Goal: Information Seeking & Learning: Learn about a topic

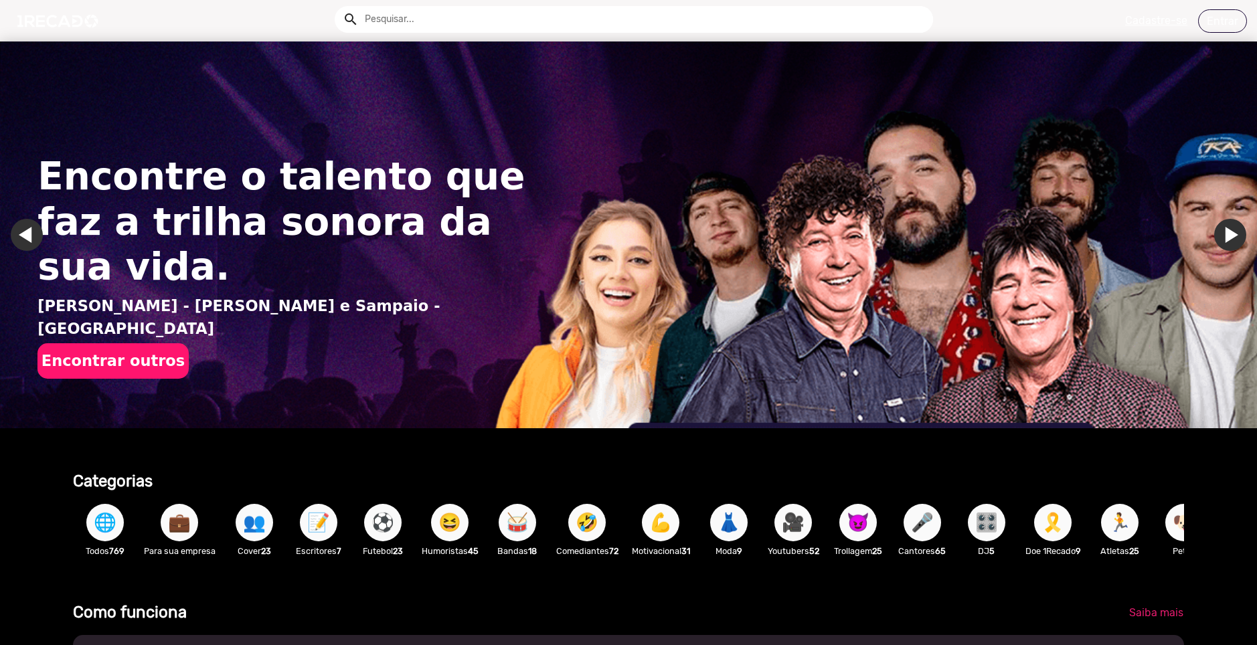
click at [431, 21] on input "text" at bounding box center [644, 19] width 578 height 27
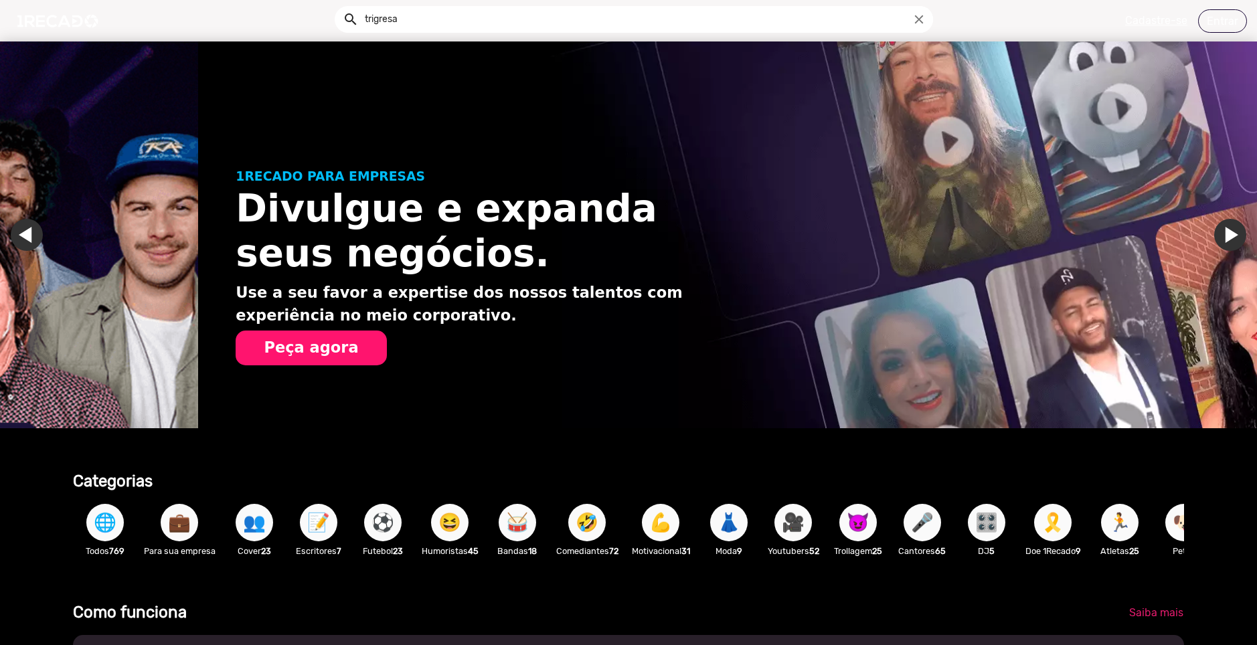
scroll to position [0, 1247]
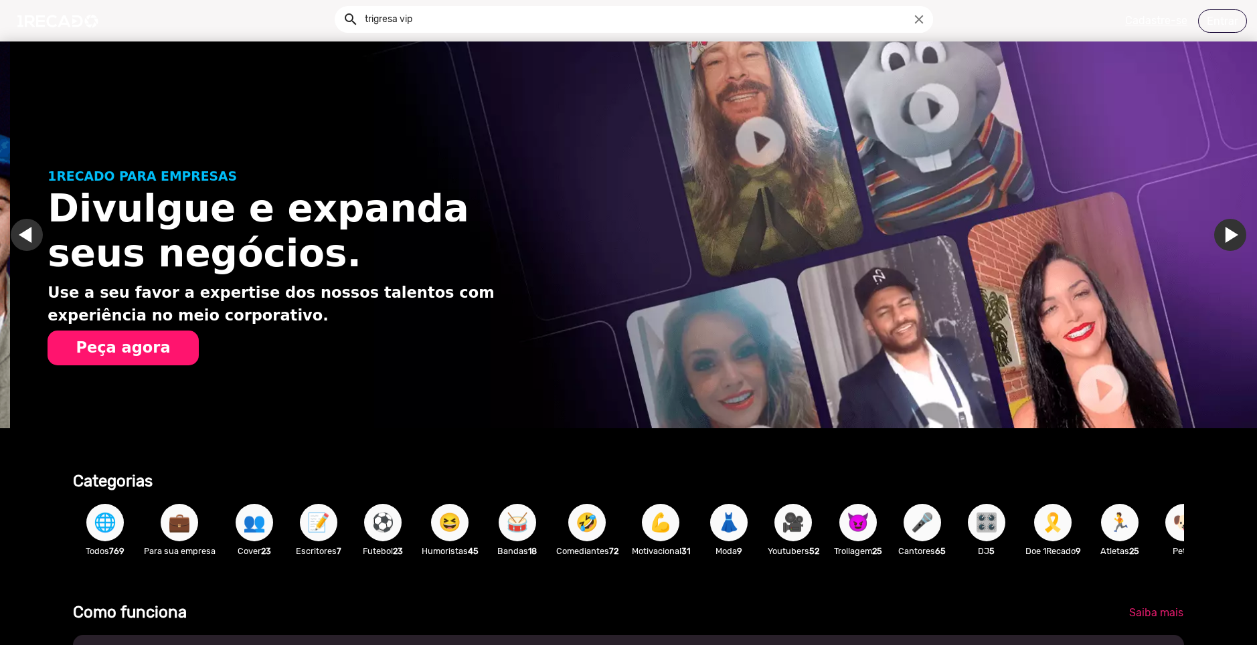
click at [338, 7] on button "search" at bounding box center [349, 18] width 23 height 23
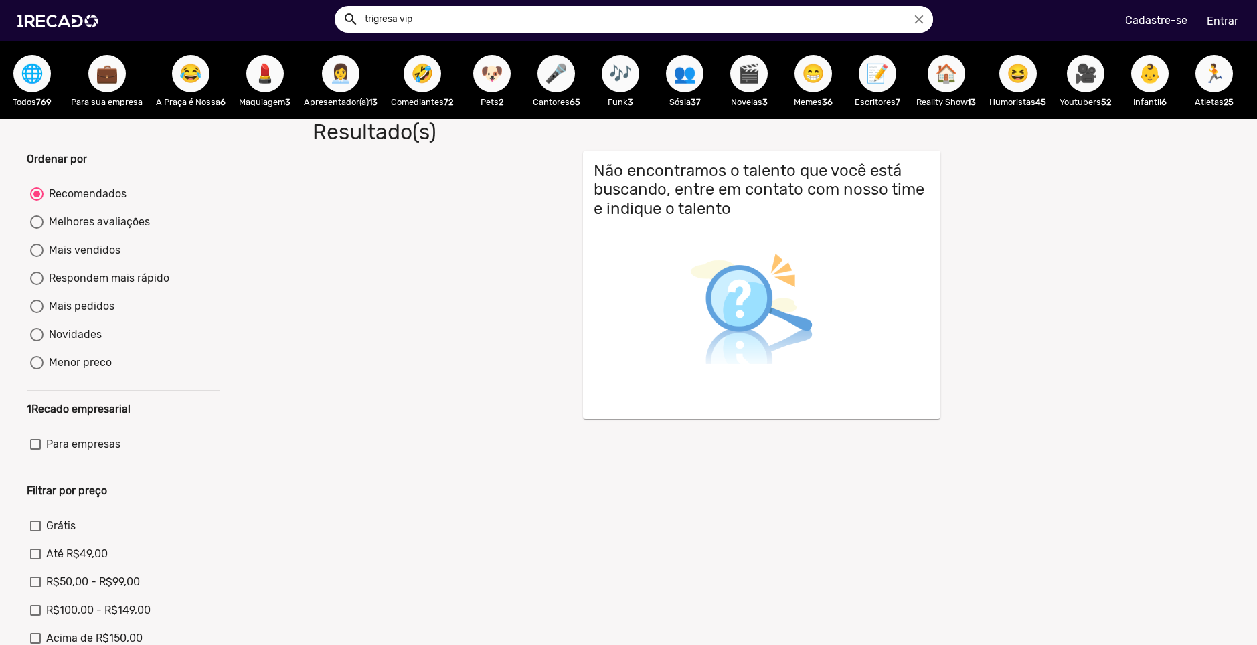
click at [506, 16] on input "trigresa vip" at bounding box center [644, 19] width 578 height 27
drag, startPoint x: 426, startPoint y: 22, endPoint x: 397, endPoint y: 26, distance: 29.7
click at [397, 26] on input "trigresa vip" at bounding box center [644, 19] width 578 height 27
click at [338, 7] on button "search" at bounding box center [349, 18] width 23 height 23
drag, startPoint x: 437, startPoint y: 26, endPoint x: 258, endPoint y: 25, distance: 179.4
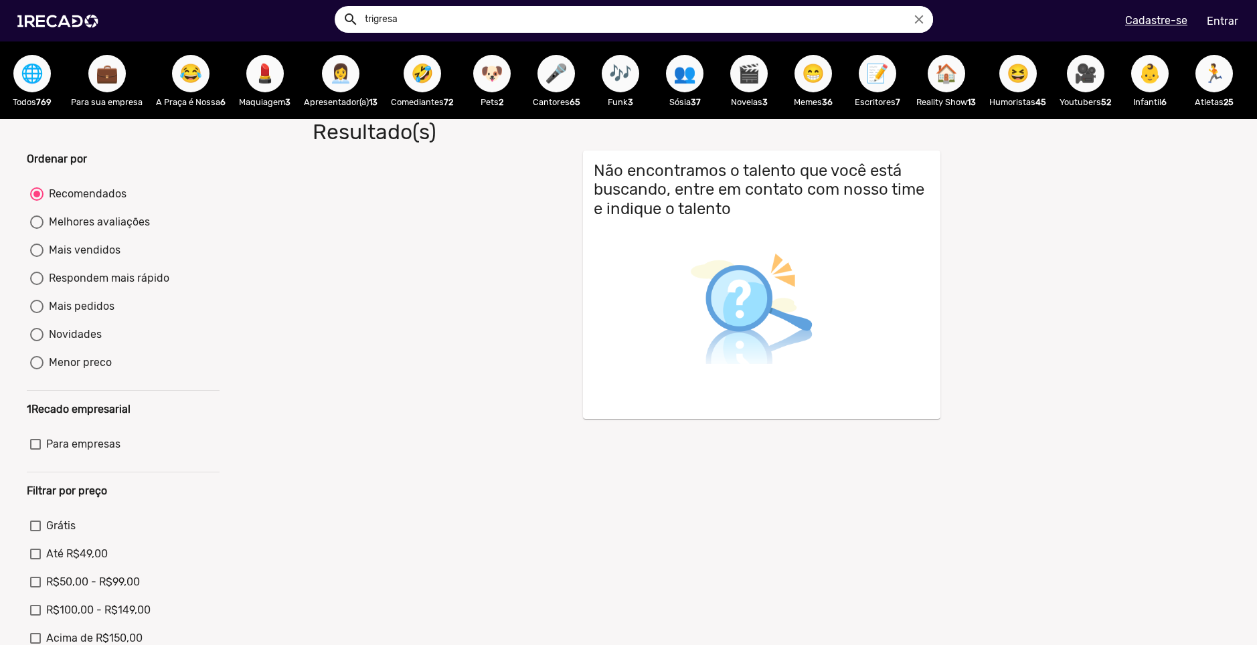
click at [270, 25] on div "search trigresa close search menu" at bounding box center [319, 21] width 618 height 57
click at [258, 25] on div "search trigresa close search menu" at bounding box center [319, 21] width 618 height 57
click at [417, 19] on input "trigresa" at bounding box center [644, 19] width 578 height 27
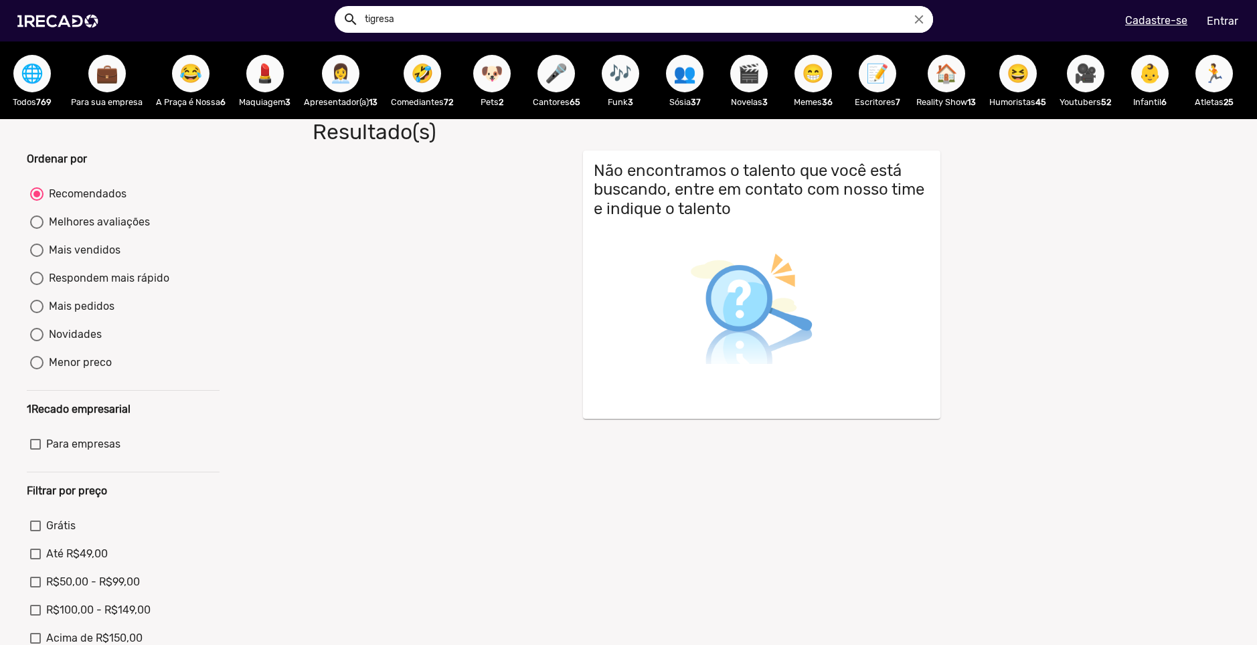
click at [338, 7] on button "search" at bounding box center [349, 18] width 23 height 23
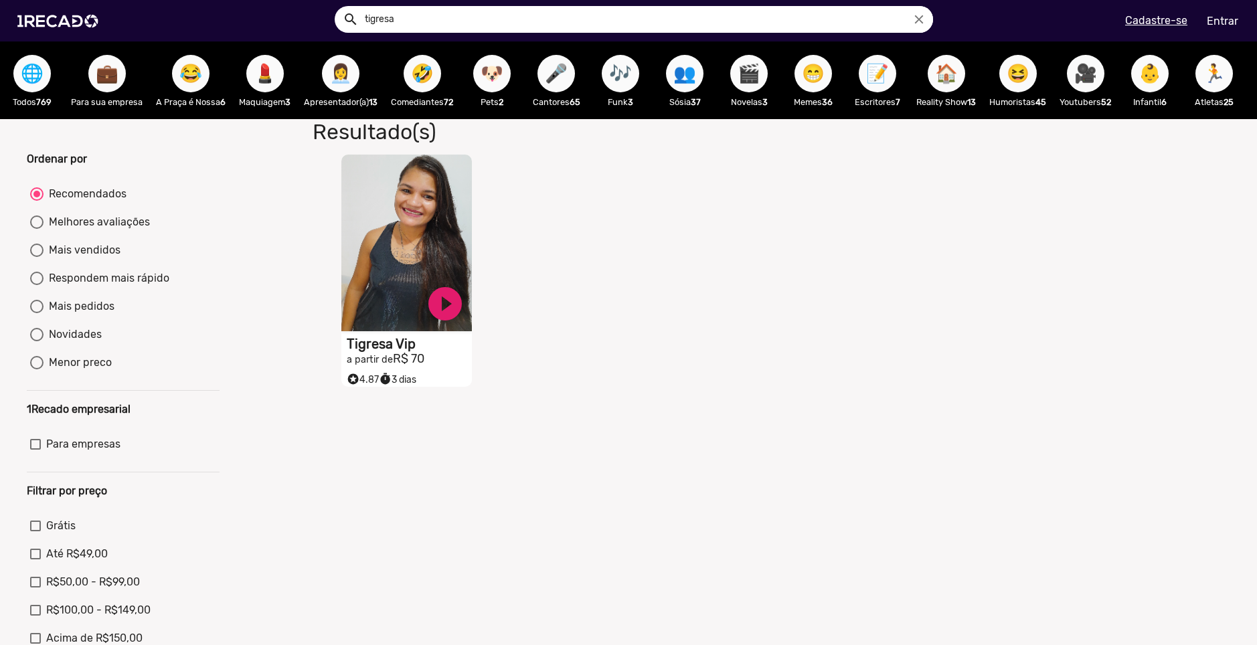
click at [426, 236] on video "S1RECADO vídeos dedicados para fãs e empresas" at bounding box center [406, 243] width 131 height 177
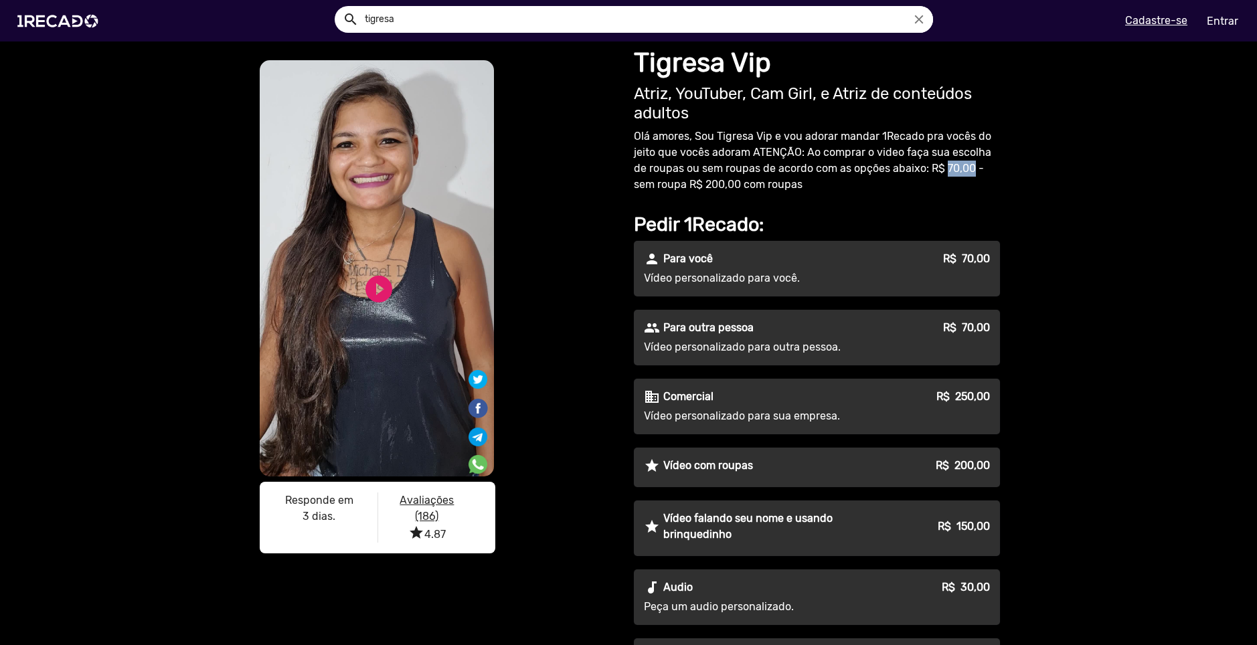
drag, startPoint x: 923, startPoint y: 165, endPoint x: 952, endPoint y: 170, distance: 29.3
click at [952, 170] on p "Olá amores, Sou Tigresa Vip e vou adorar mandar 1Recado pra vocês do jeito que …" at bounding box center [817, 161] width 366 height 64
click at [954, 181] on p "Olá amores, Sou Tigresa Vip e vou adorar mandar 1Recado pra vocês do jeito que …" at bounding box center [817, 161] width 366 height 64
drag, startPoint x: 694, startPoint y: 134, endPoint x: 778, endPoint y: 131, distance: 83.7
click at [752, 133] on p "Olá amores, Sou Tigresa Vip e vou adorar mandar 1Recado pra vocês do jeito que …" at bounding box center [817, 161] width 366 height 64
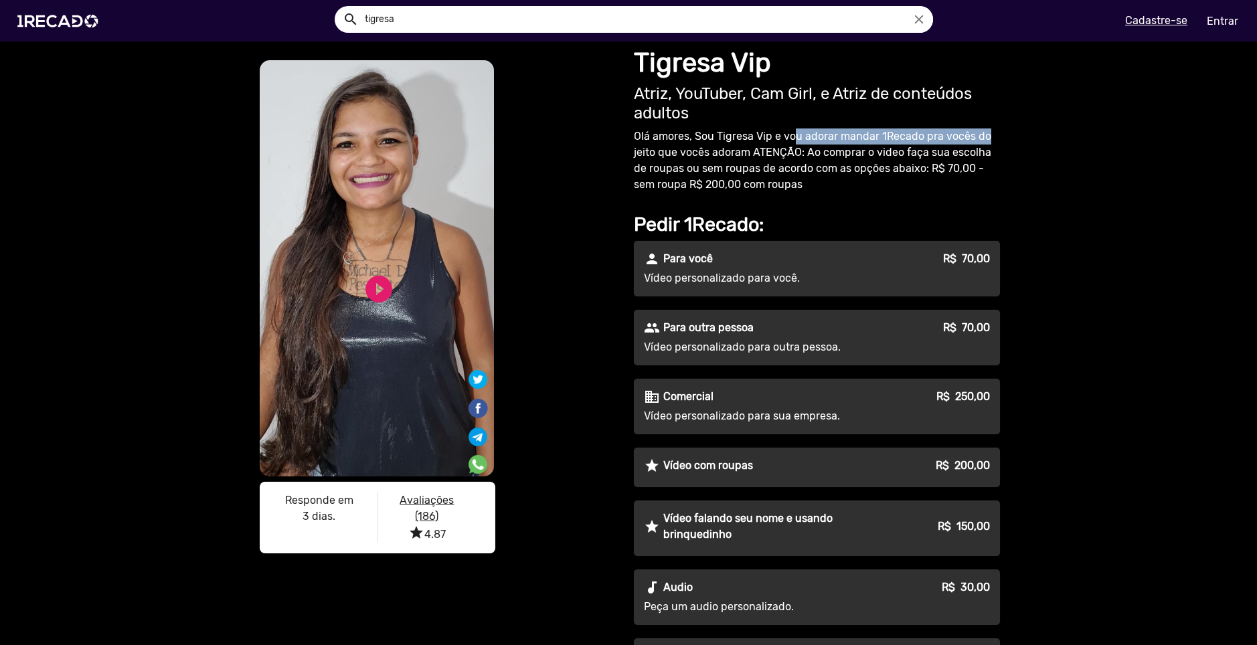
drag, startPoint x: 867, startPoint y: 131, endPoint x: 985, endPoint y: 131, distance: 117.8
click at [985, 131] on p "Olá amores, Sou Tigresa Vip e vou adorar mandar 1Recado pra vocês do jeito que …" at bounding box center [817, 161] width 366 height 64
click at [862, 184] on p "Olá amores, Sou Tigresa Vip e vou adorar mandar 1Recado pra vocês do jeito que …" at bounding box center [817, 161] width 366 height 64
drag, startPoint x: 804, startPoint y: 153, endPoint x: 1014, endPoint y: 147, distance: 210.2
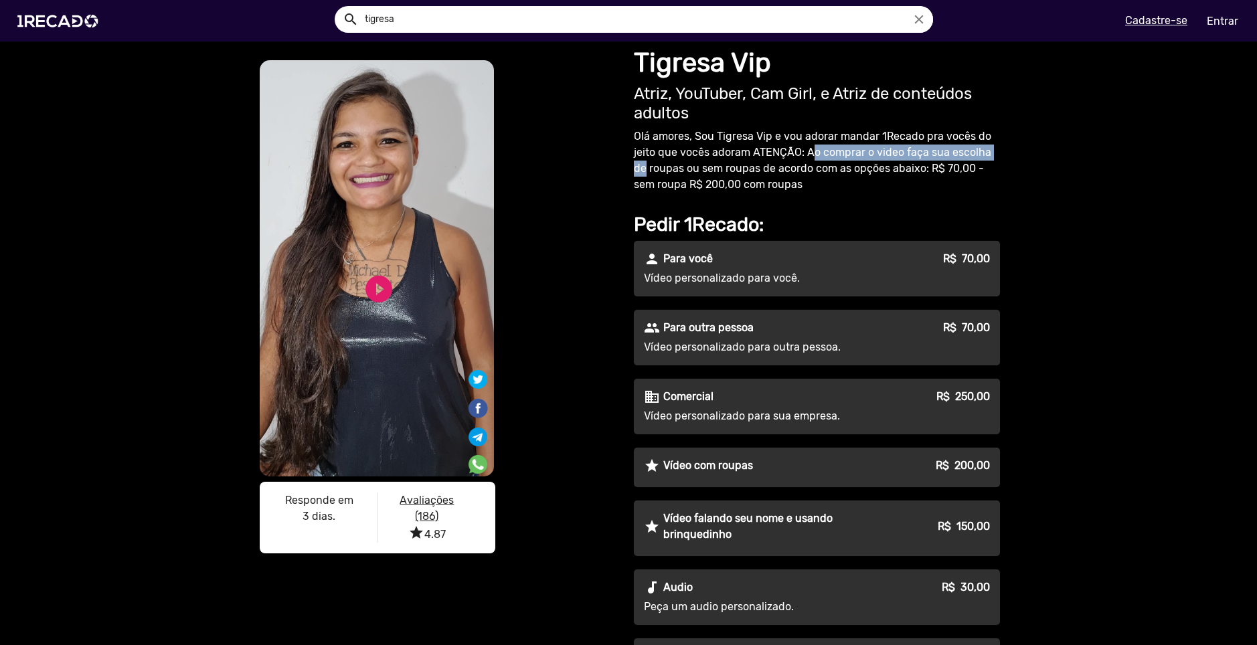
click at [1014, 147] on div "S1RECADO vídeos dedicados para fãs e empresas S1RECADO vídeos dedicados para fã…" at bounding box center [628, 512] width 1257 height 942
click at [1009, 161] on div "S1RECADO vídeos dedicados para fãs e empresas S1RECADO vídeos dedicados para fã…" at bounding box center [628, 512] width 1257 height 942
drag, startPoint x: 810, startPoint y: 153, endPoint x: 995, endPoint y: 153, distance: 184.7
click at [995, 153] on p "Olá amores, Sou Tigresa Vip e vou adorar mandar 1Recado pra vocês do jeito que …" at bounding box center [817, 161] width 366 height 64
click at [989, 182] on p "Olá amores, Sou Tigresa Vip e vou adorar mandar 1Recado pra vocês do jeito que …" at bounding box center [817, 161] width 366 height 64
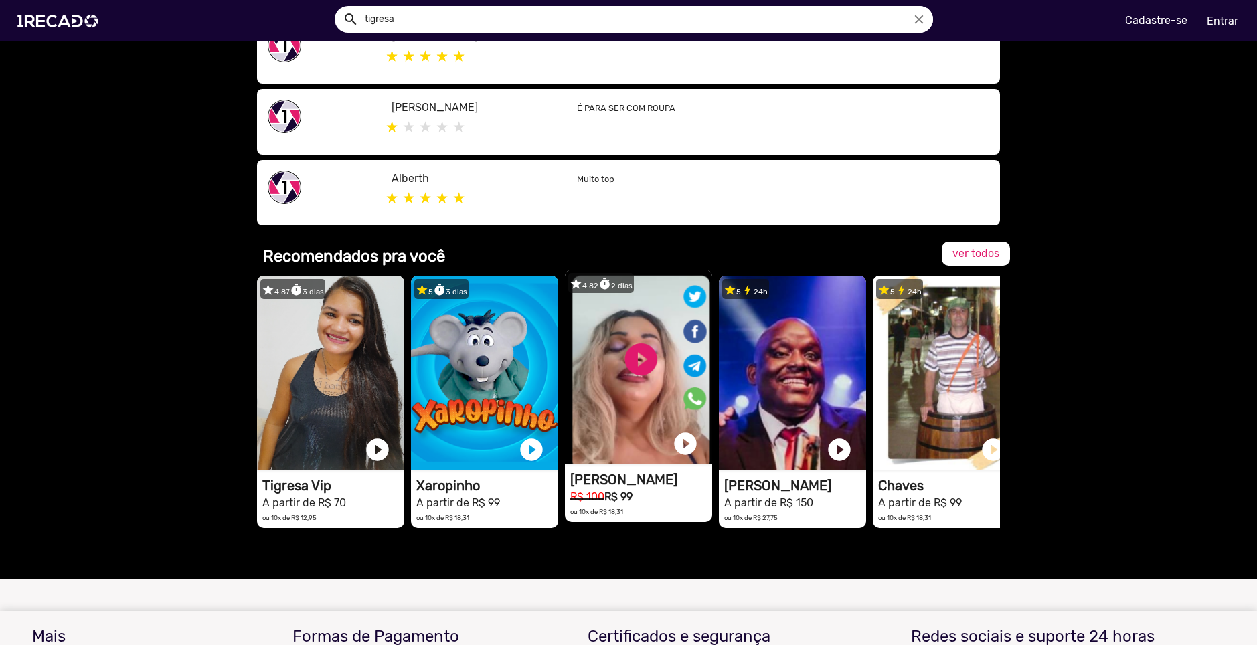
scroll to position [870, 0]
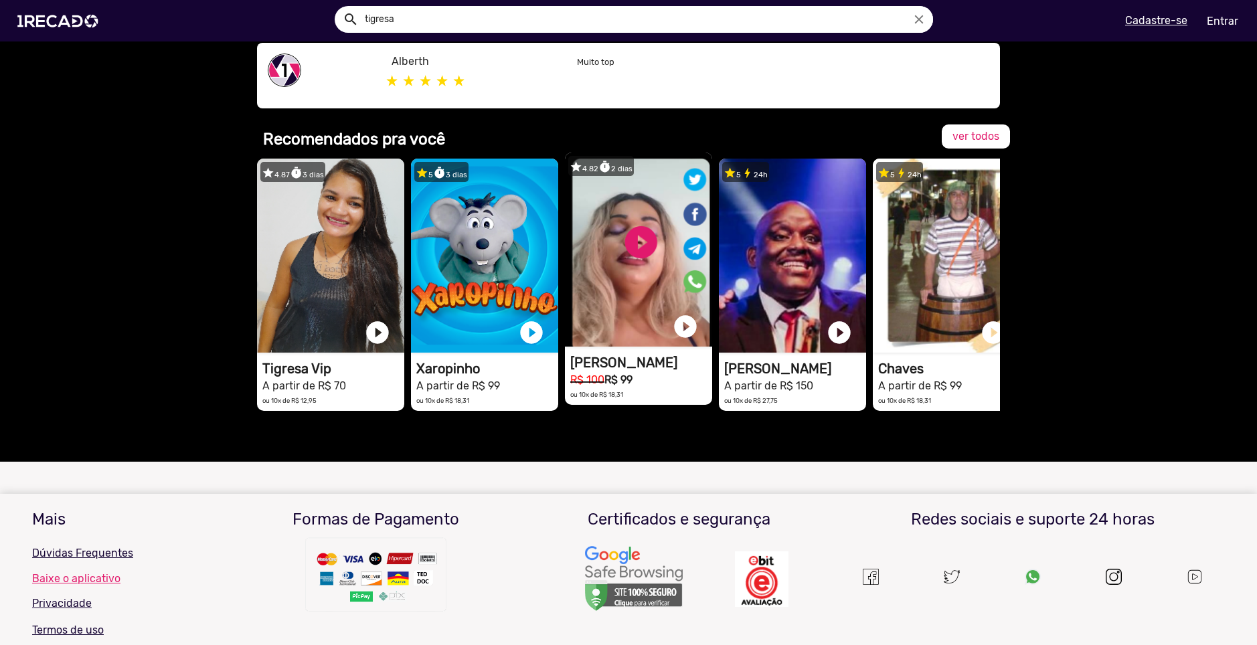
click at [638, 252] on video "1RECADO vídeos dedicados para fãs e empresas" at bounding box center [638, 250] width 147 height 194
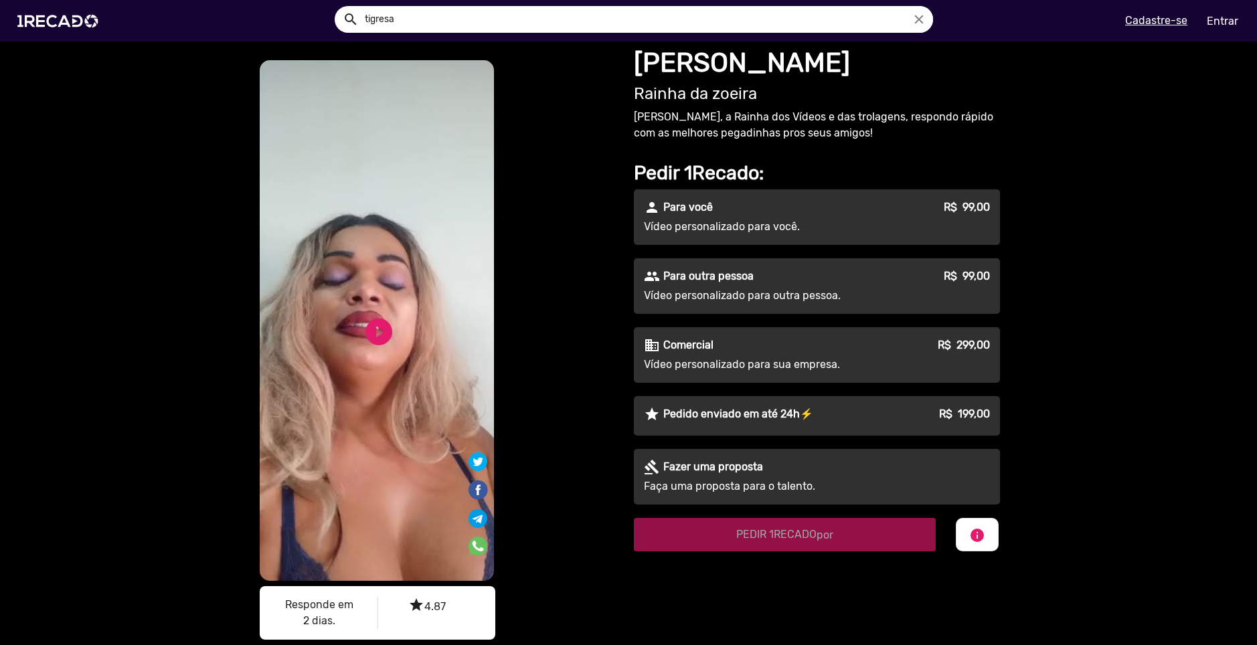
click at [370, 313] on div "play_circle_filled" at bounding box center [357, 327] width 41 height 51
click at [371, 328] on link "play_circle_filled" at bounding box center [379, 332] width 32 height 32
click at [378, 341] on link "play_circle_filled" at bounding box center [379, 341] width 32 height 32
click at [371, 325] on link "pause_circle" at bounding box center [379, 341] width 32 height 32
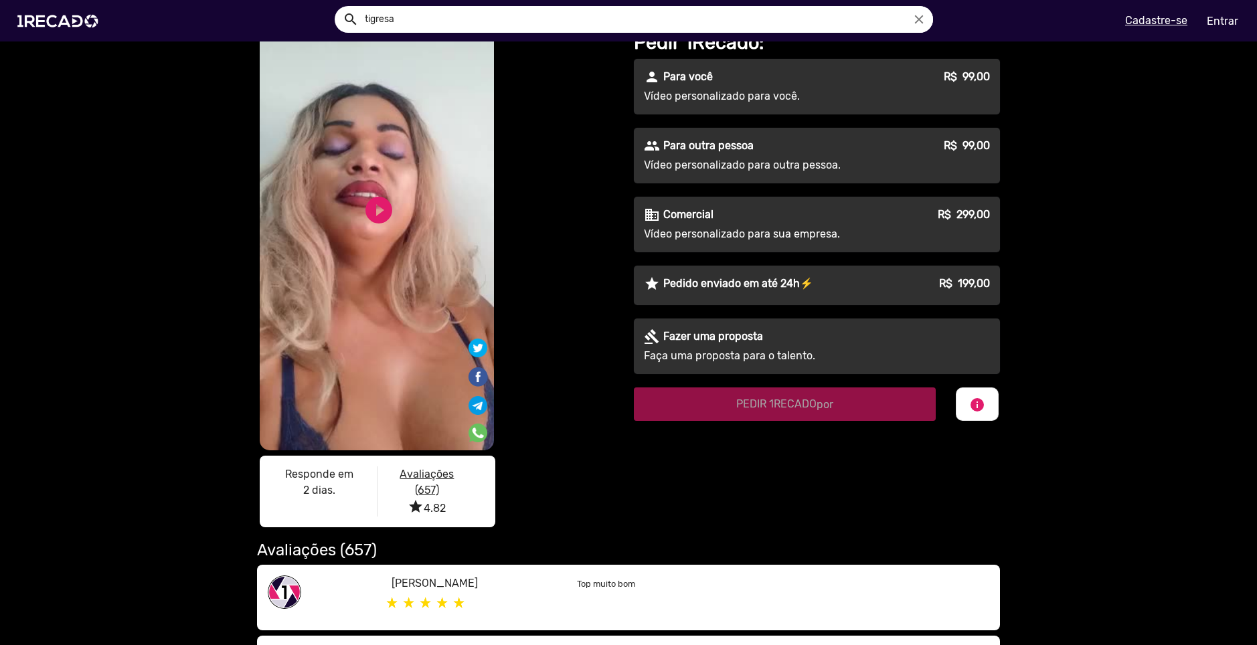
scroll to position [134, 0]
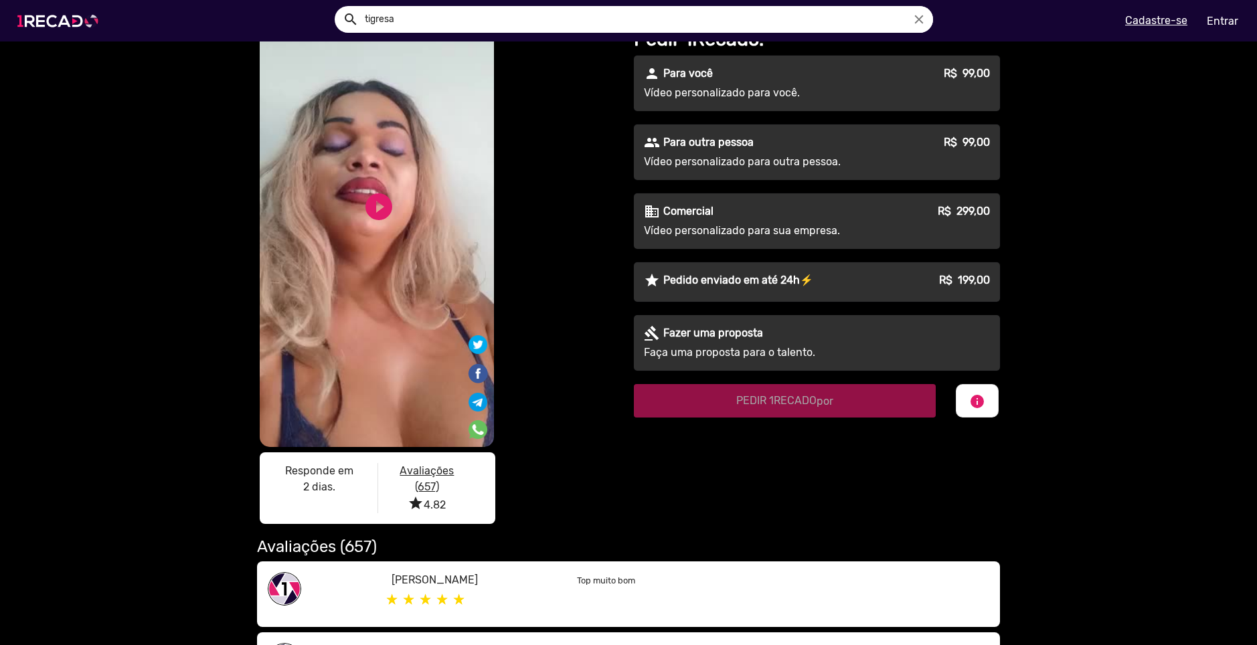
click at [78, 23] on img at bounding box center [60, 21] width 101 height 57
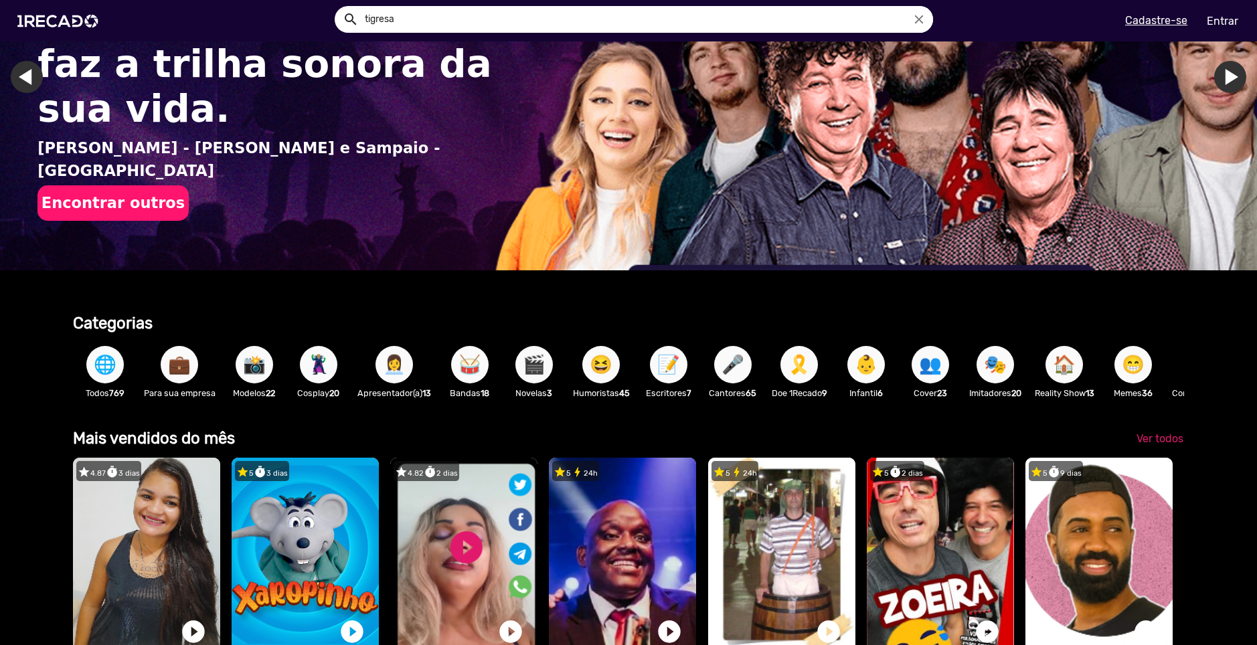
scroll to position [134, 0]
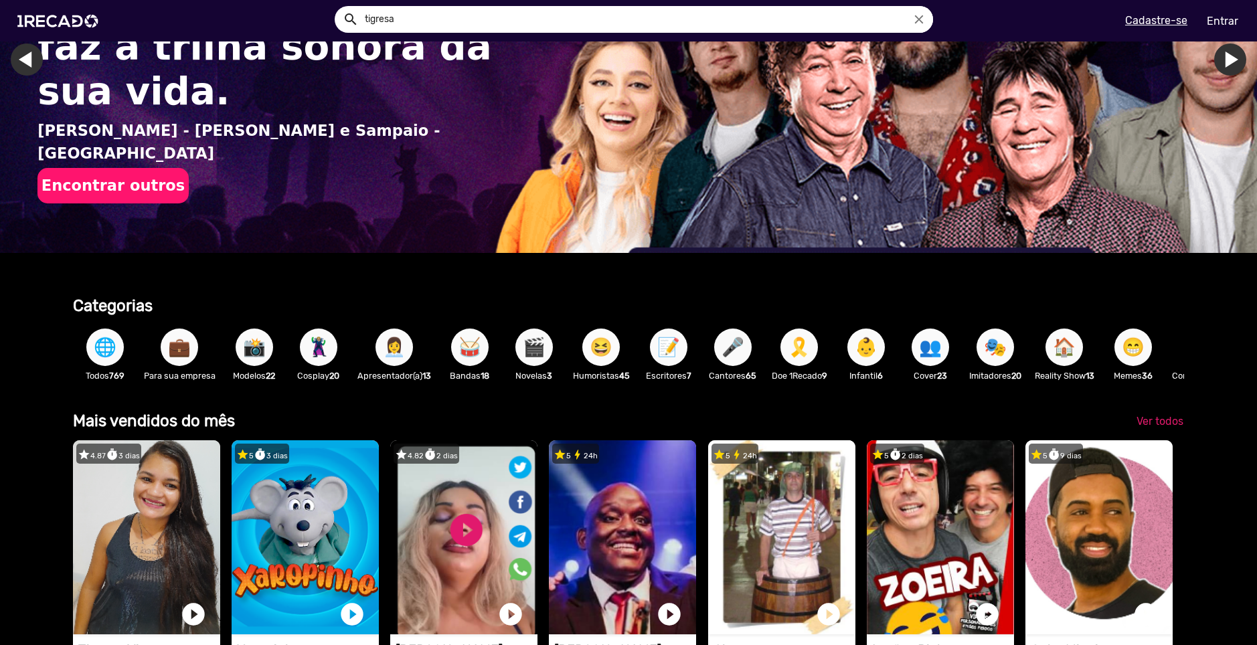
click at [604, 344] on span "😆" at bounding box center [601, 347] width 23 height 37
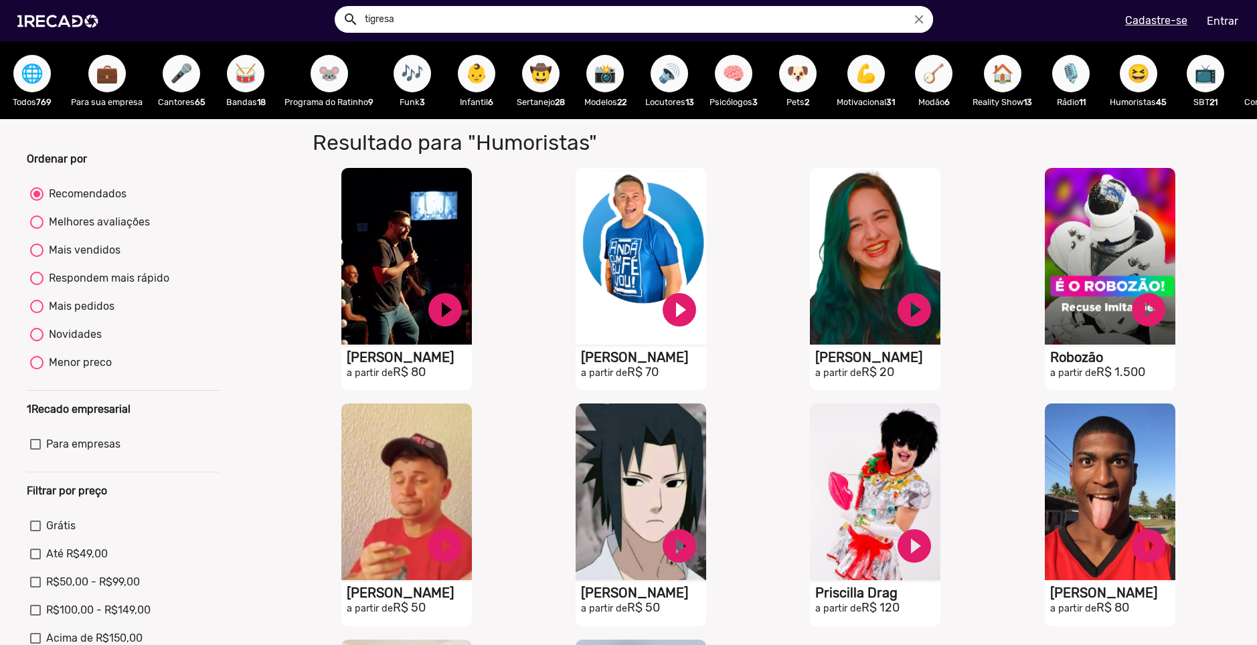
click at [515, 27] on input "tigresa" at bounding box center [644, 19] width 578 height 27
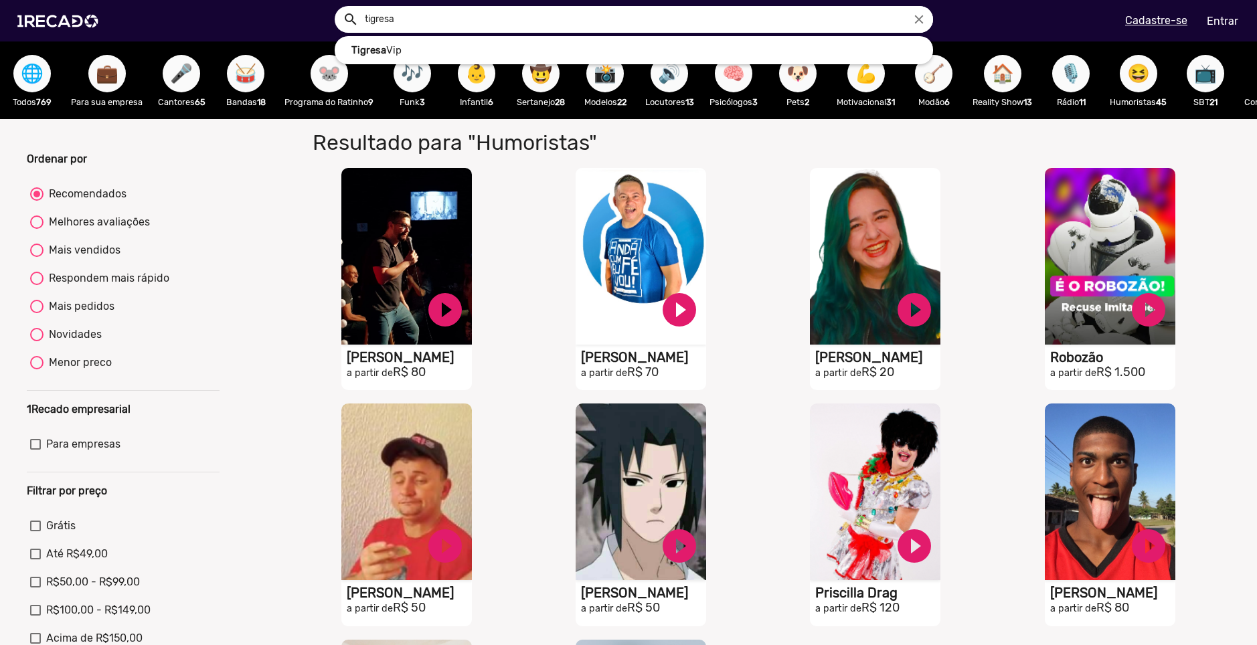
drag, startPoint x: 515, startPoint y: 27, endPoint x: 327, endPoint y: 16, distance: 188.4
click at [335, 16] on ng-autocomplete "tigresa close Tigresa Vip" at bounding box center [634, 19] width 598 height 27
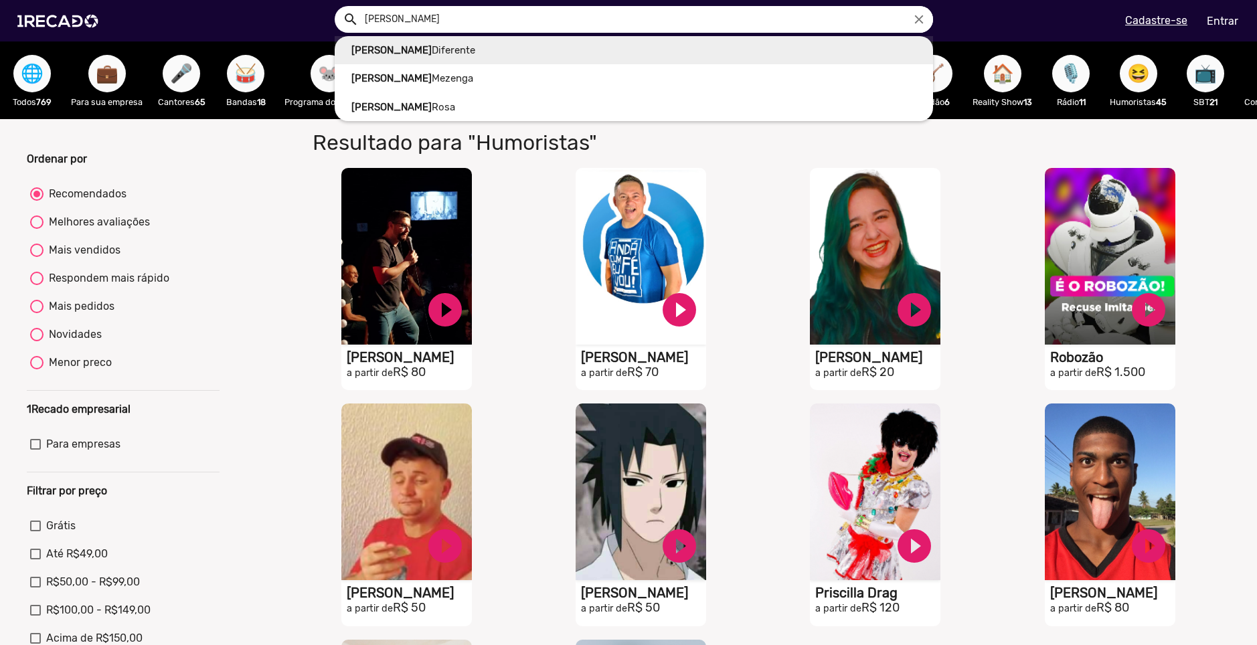
click at [392, 46] on link "[PERSON_NAME]" at bounding box center [634, 50] width 598 height 29
type input "[PERSON_NAME]"
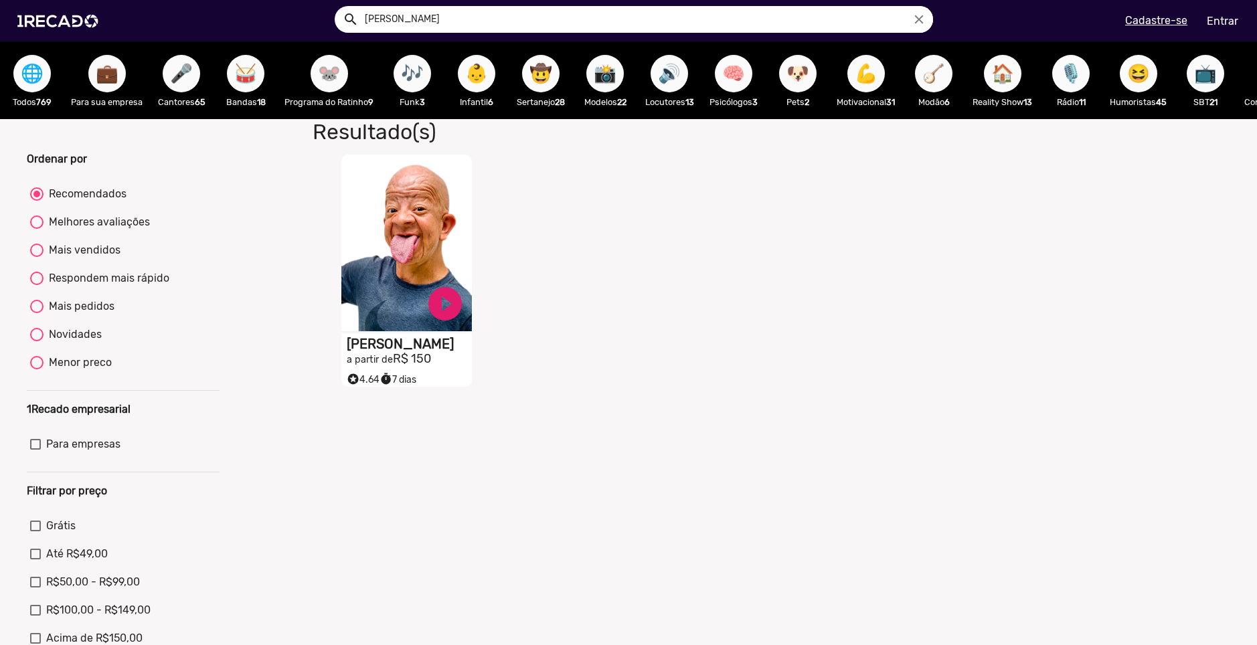
click at [428, 221] on video "S1RECADO vídeos dedicados para fãs e empresas" at bounding box center [406, 243] width 131 height 177
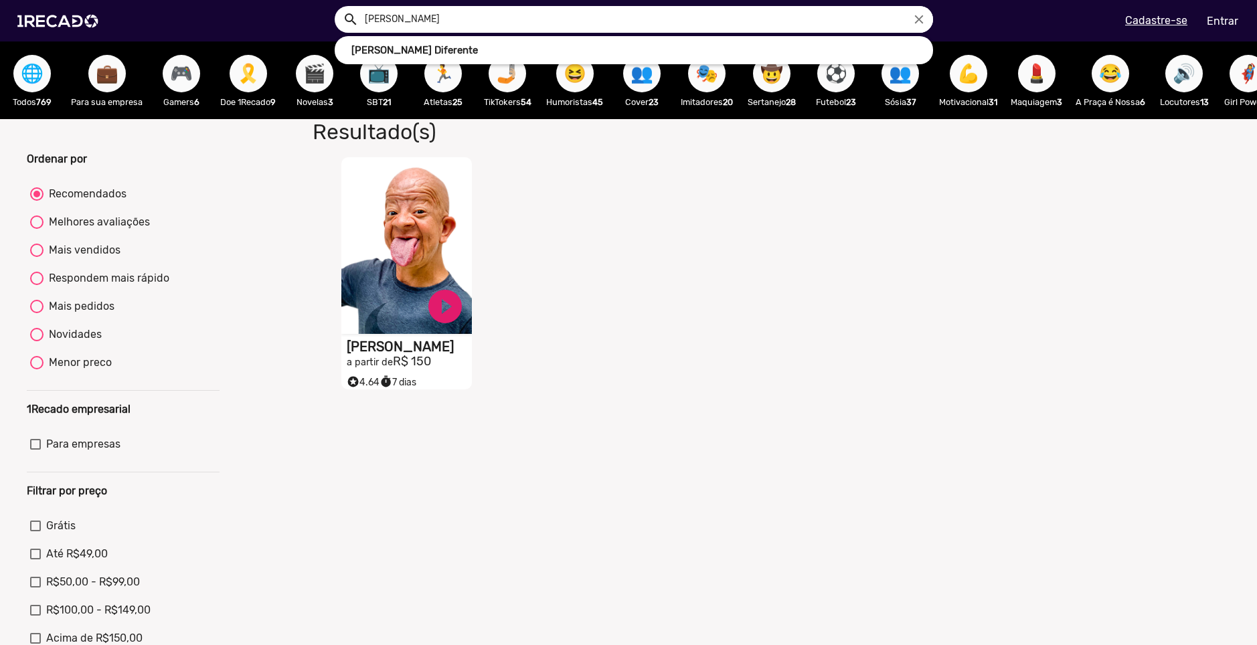
drag, startPoint x: 437, startPoint y: 23, endPoint x: 321, endPoint y: 25, distance: 115.8
click at [335, 25] on ng-autocomplete "[PERSON_NAME] close [PERSON_NAME]" at bounding box center [634, 19] width 598 height 27
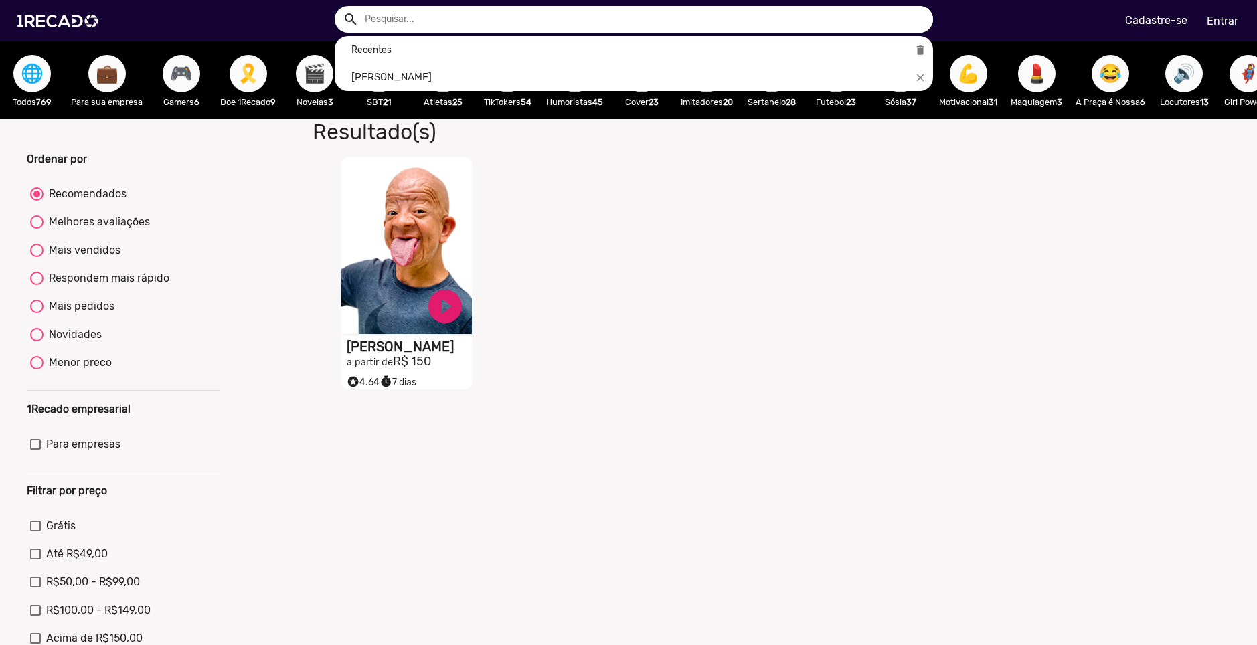
click at [234, 149] on div at bounding box center [628, 322] width 1257 height 645
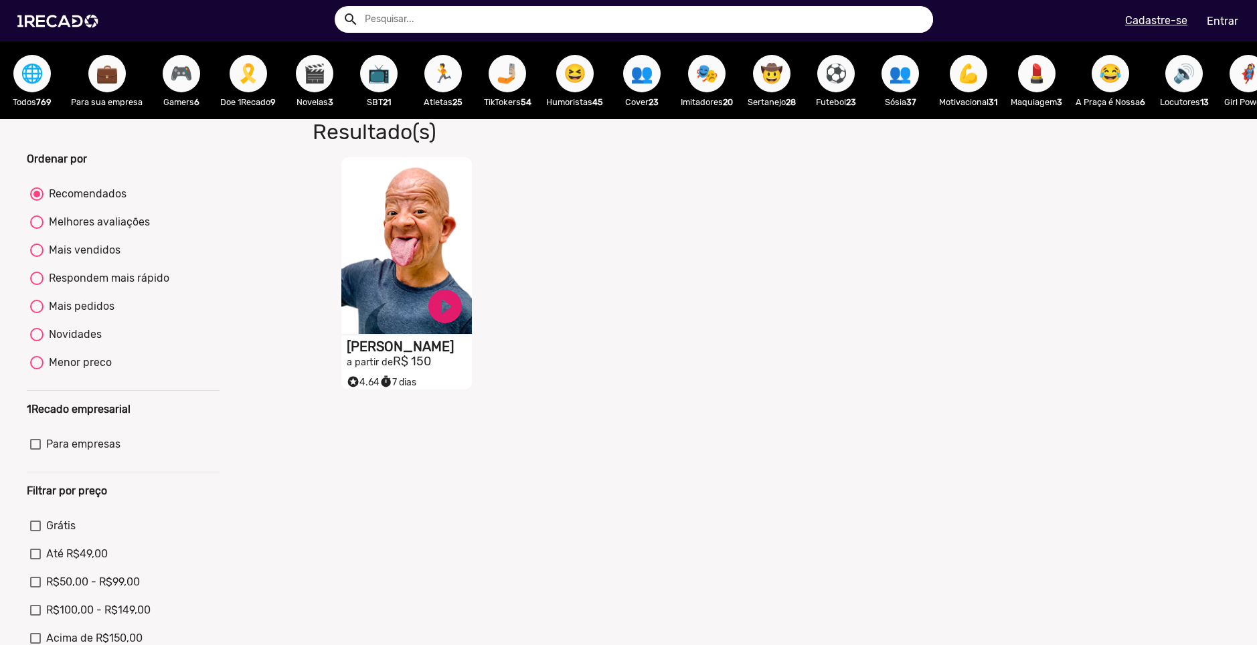
click at [584, 63] on span "😆" at bounding box center [575, 73] width 23 height 37
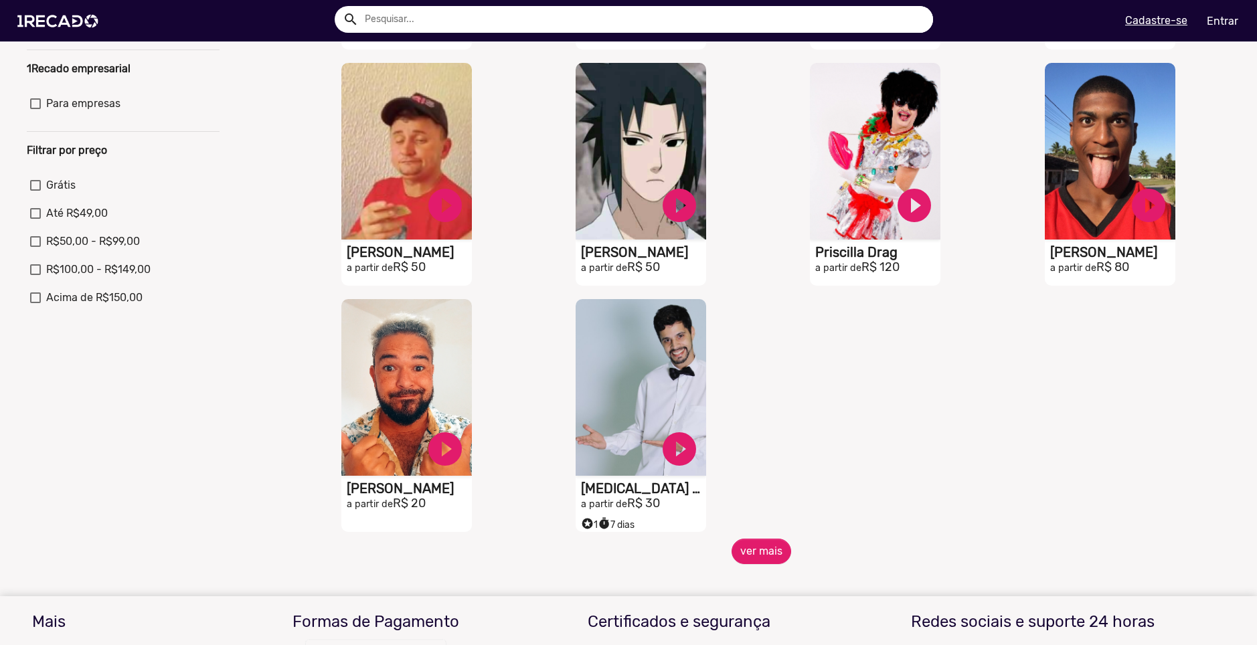
scroll to position [402, 0]
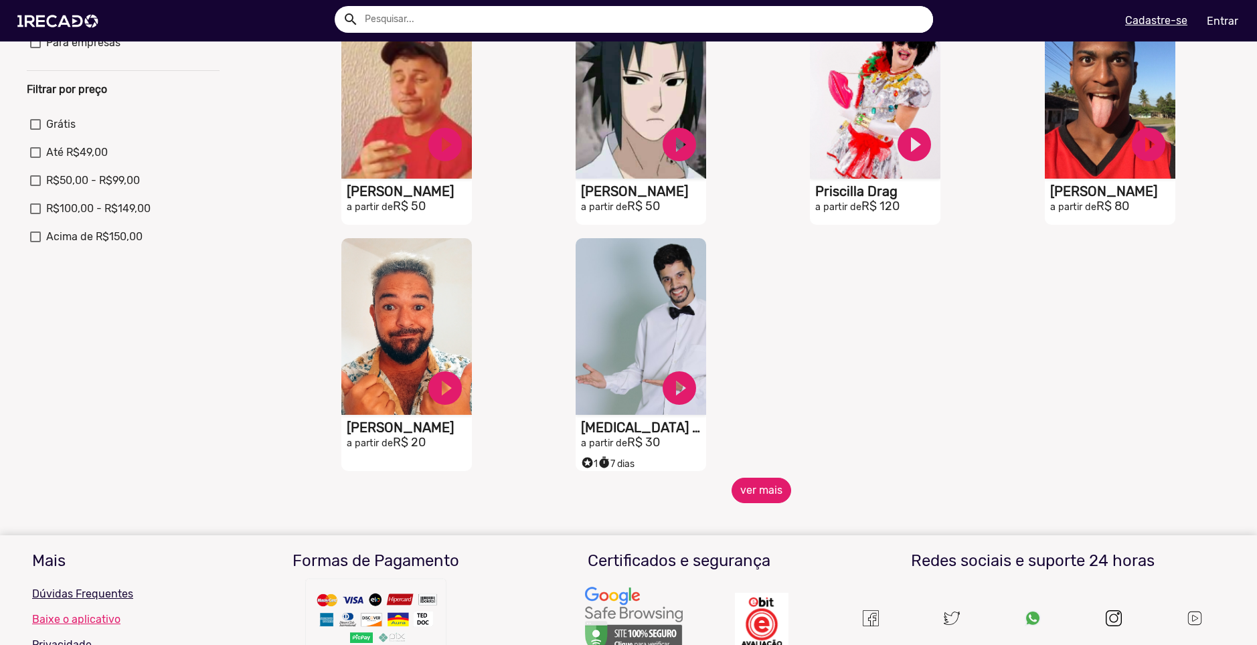
click at [757, 501] on button "ver mais" at bounding box center [762, 490] width 60 height 25
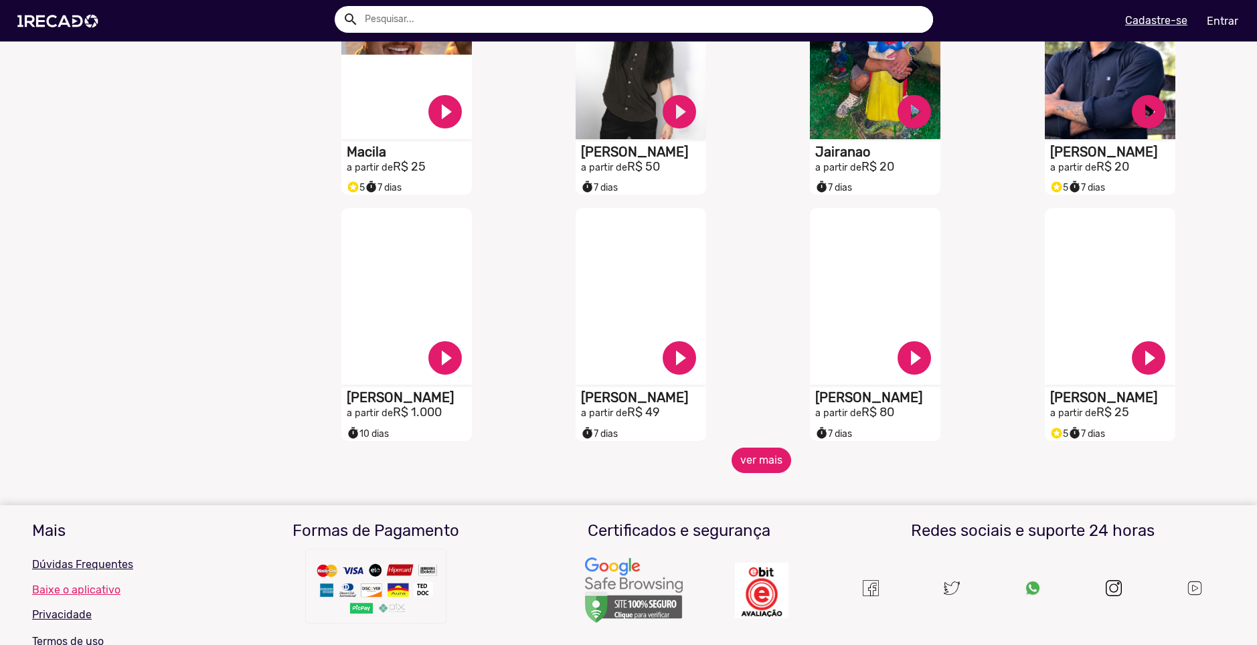
scroll to position [937, 0]
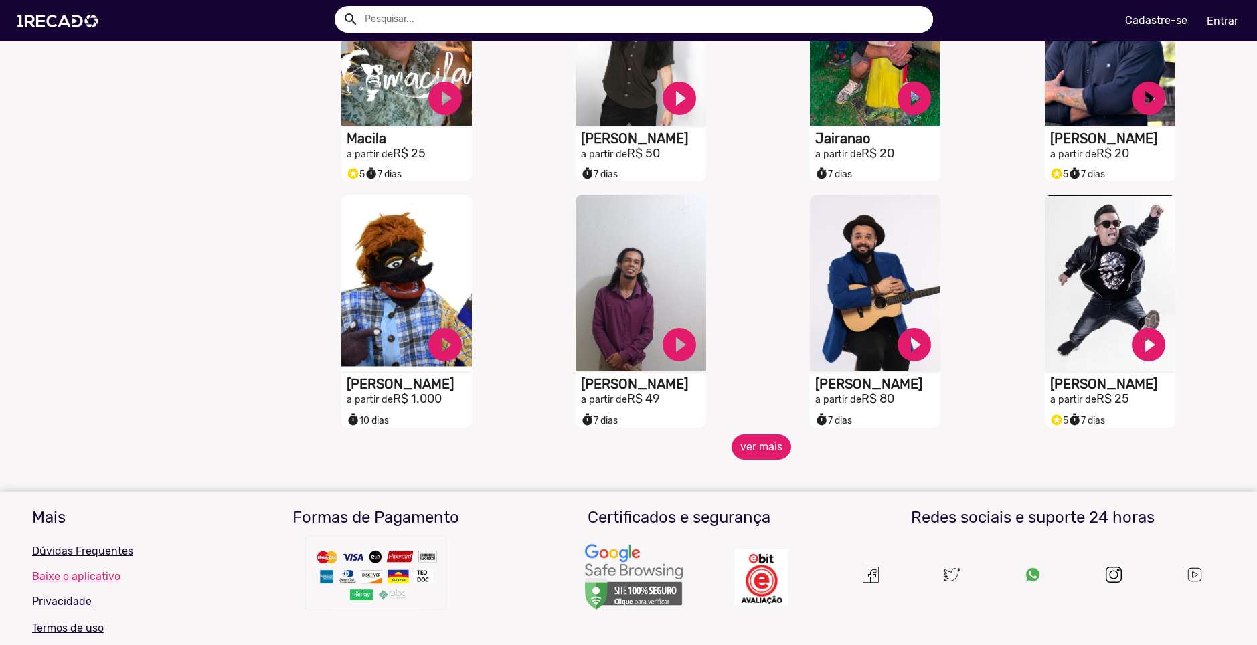
click at [746, 460] on button "ver mais" at bounding box center [762, 446] width 60 height 25
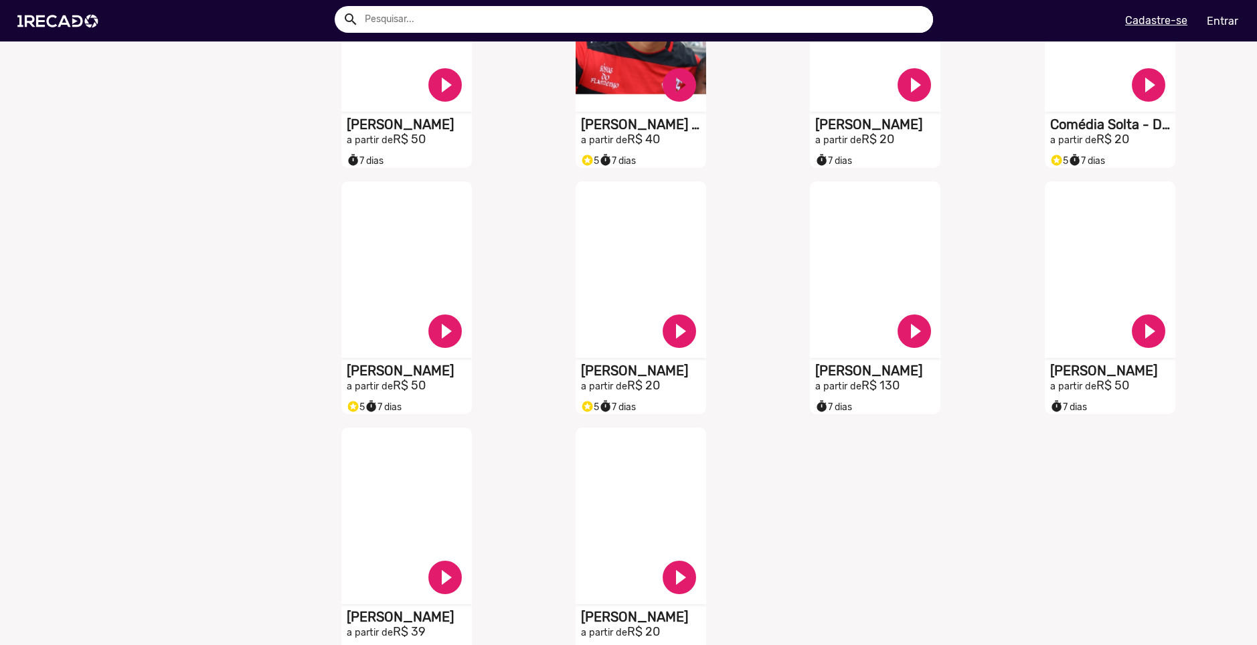
scroll to position [1473, 0]
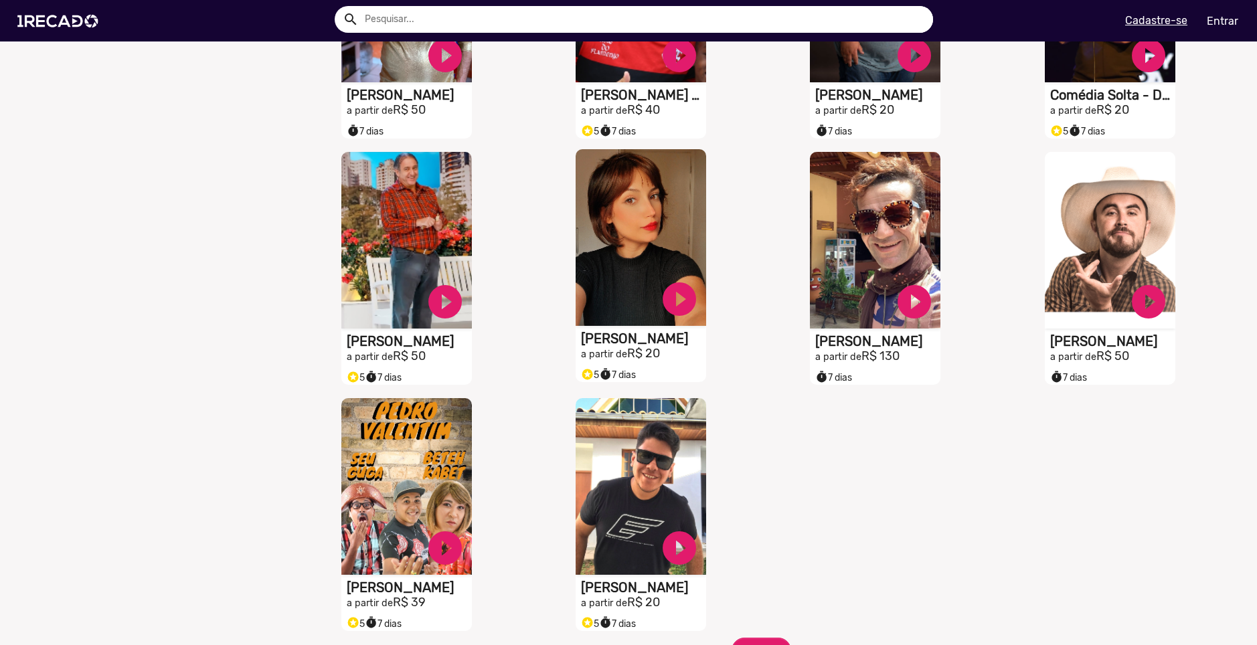
click at [633, 292] on video "S1RECADO vídeos dedicados para fãs e empresas" at bounding box center [641, 237] width 131 height 177
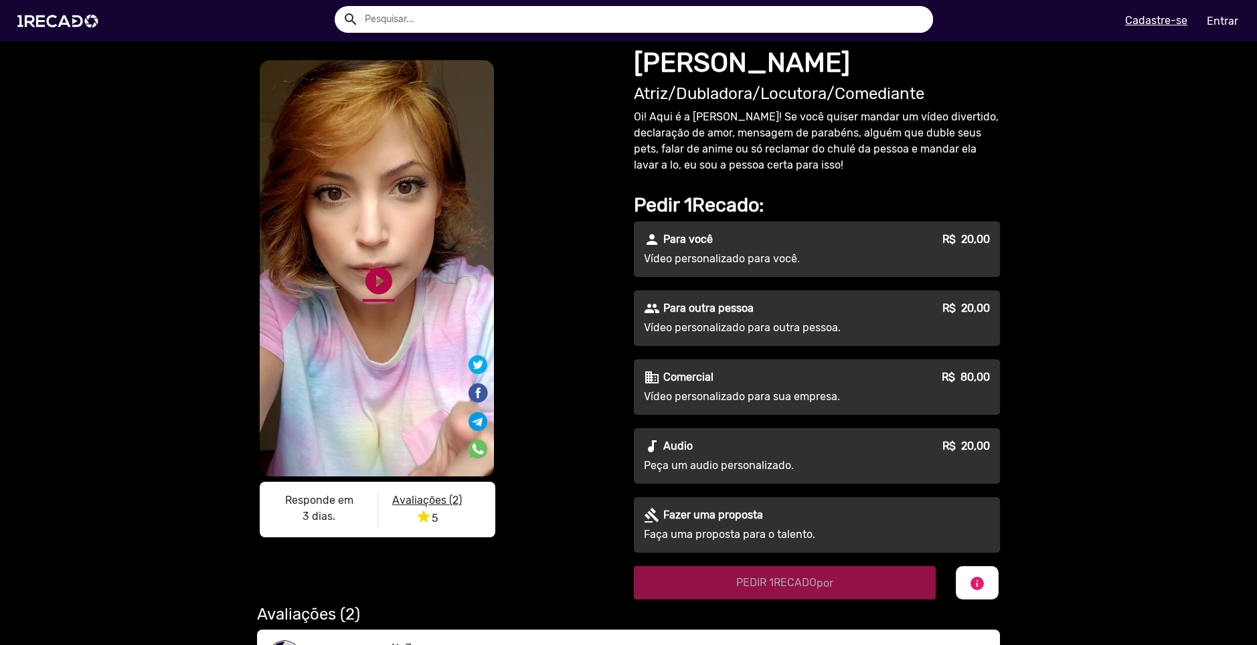
click at [380, 274] on link "play_circle_filled" at bounding box center [379, 281] width 32 height 32
click at [378, 283] on link "pause_circle" at bounding box center [379, 281] width 32 height 32
click at [378, 283] on link "play_circle_filled" at bounding box center [379, 281] width 32 height 32
click at [378, 283] on link "pause_circle" at bounding box center [379, 281] width 32 height 32
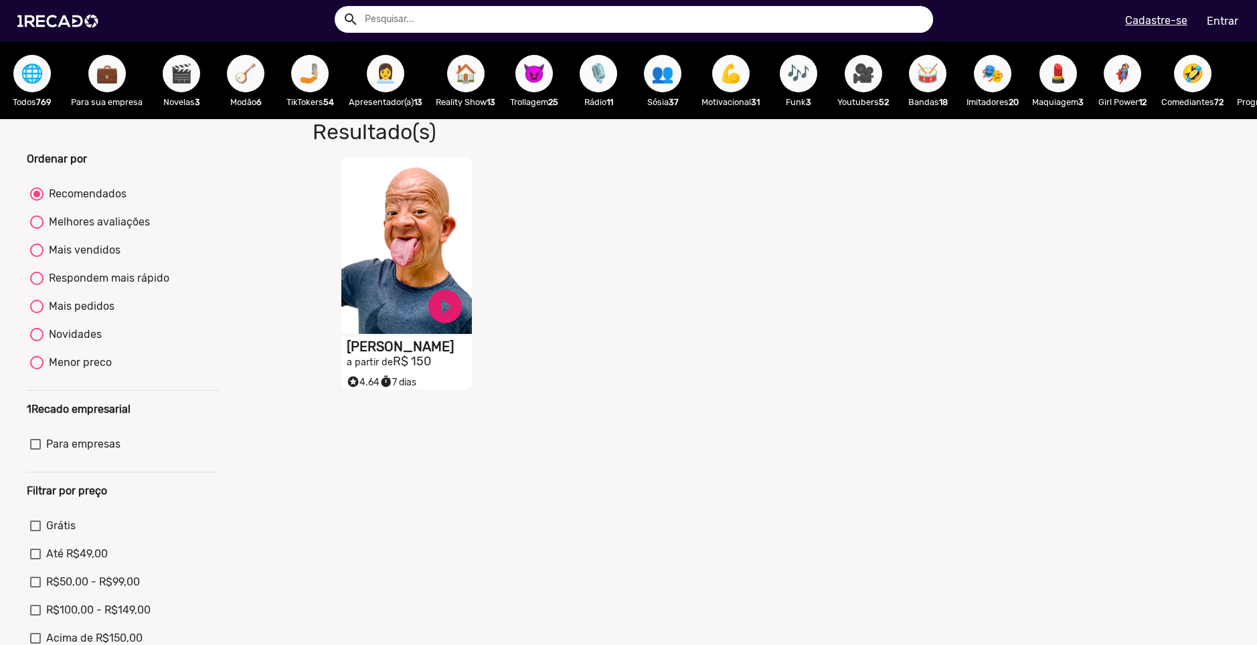
click at [610, 71] on span "🎙️" at bounding box center [598, 73] width 23 height 37
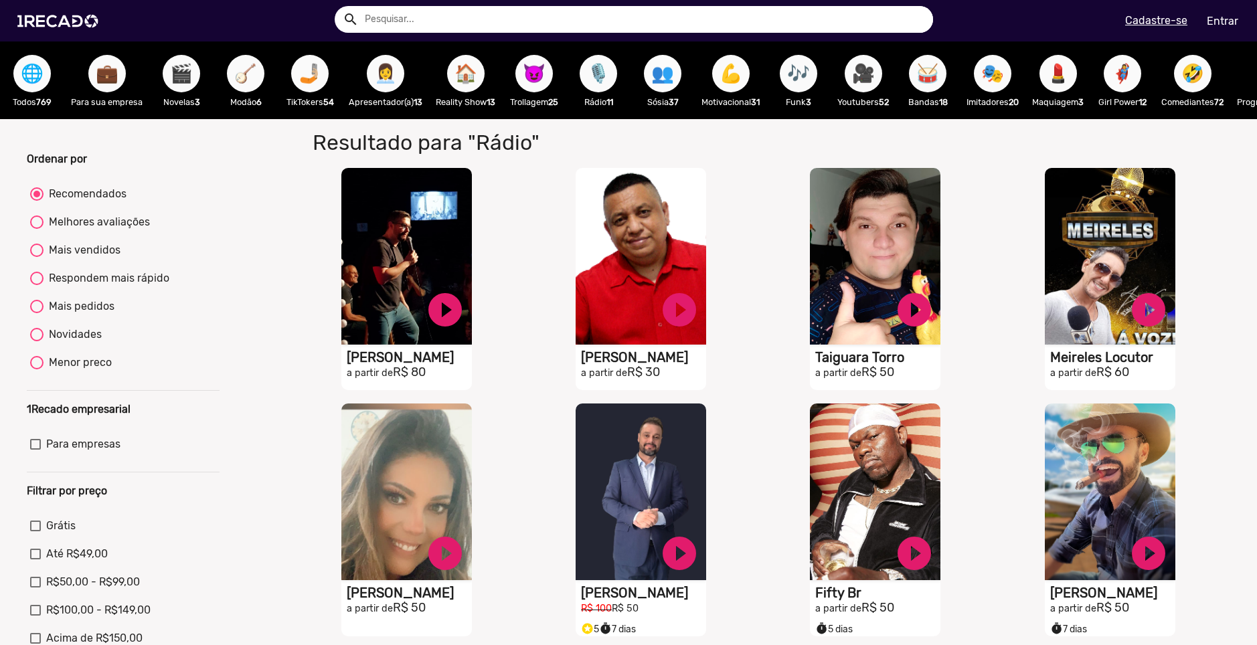
click at [655, 84] on span "👥" at bounding box center [662, 73] width 23 height 37
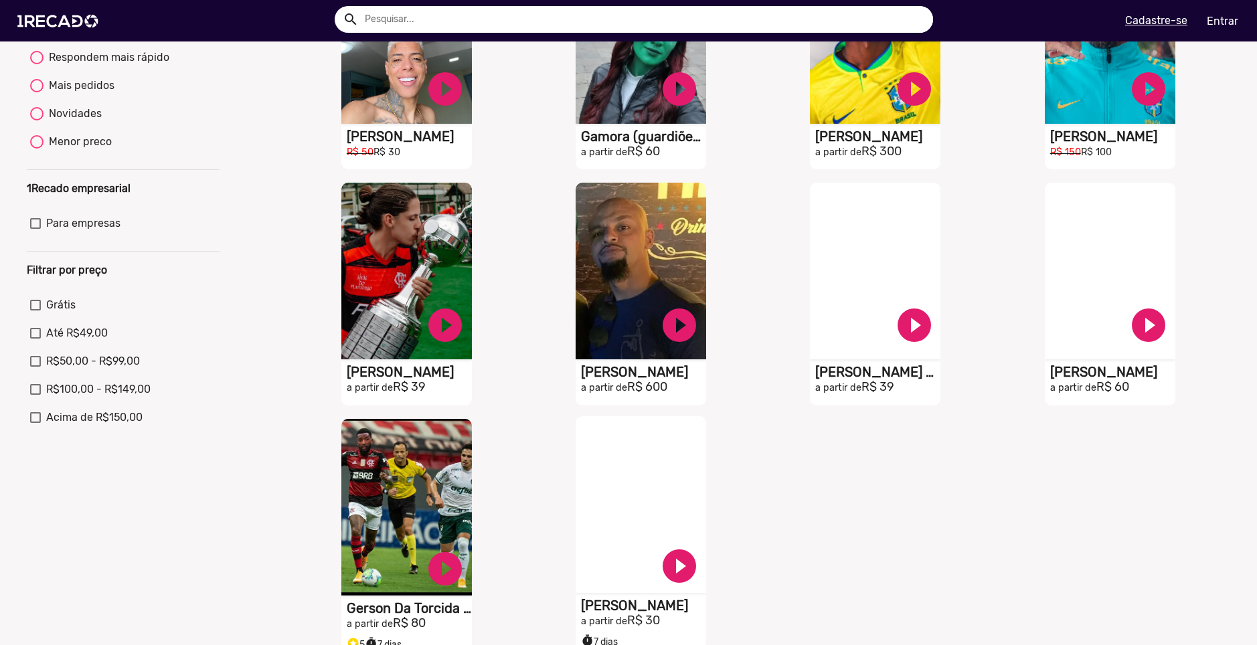
scroll to position [469, 0]
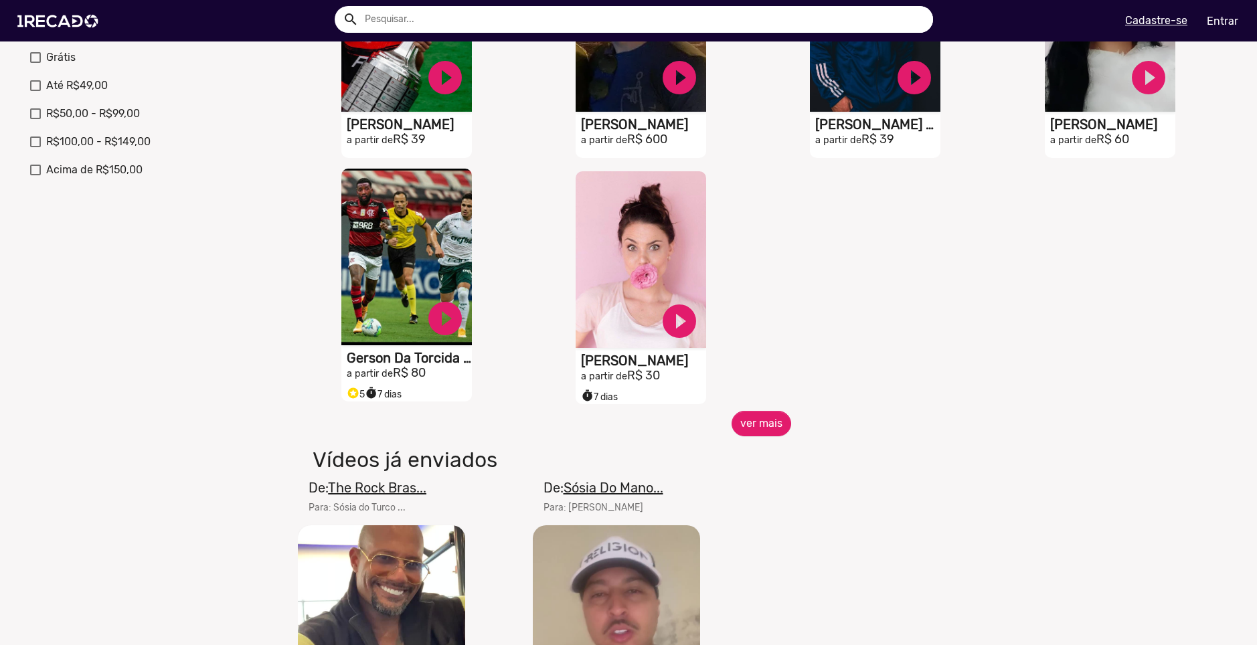
click at [443, 366] on h1 "Gerson Da Torcida Oficial" at bounding box center [409, 358] width 125 height 16
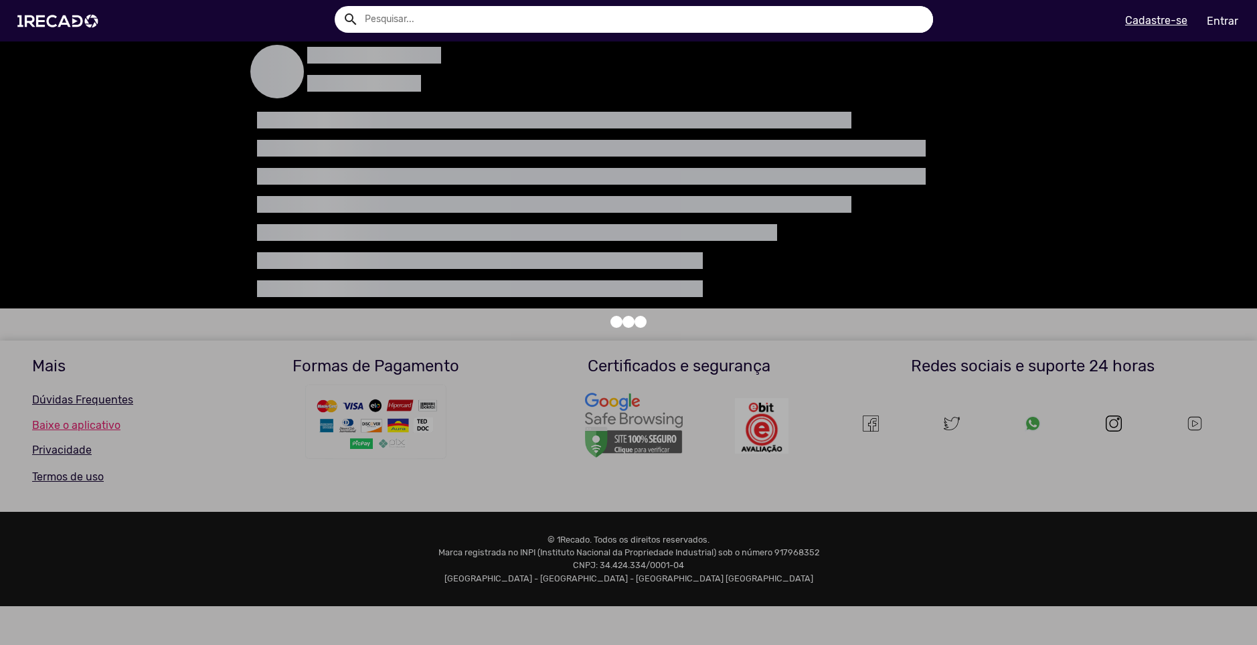
click at [443, 371] on div at bounding box center [628, 322] width 1257 height 645
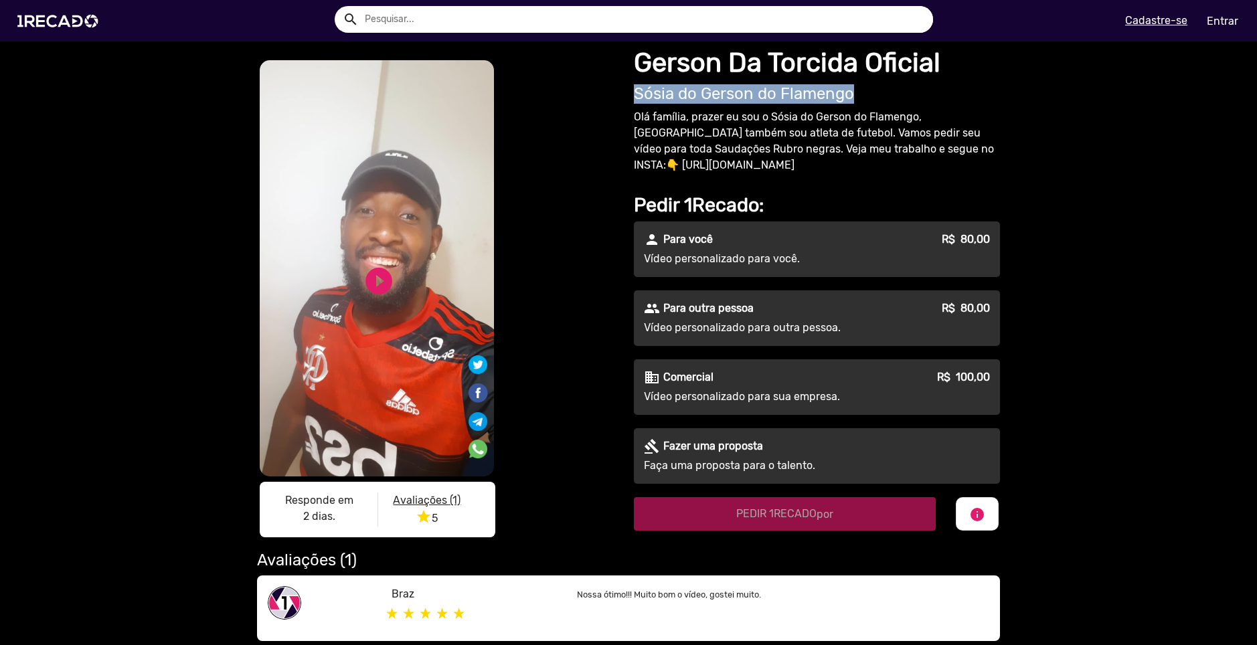
drag, startPoint x: 630, startPoint y: 98, endPoint x: 894, endPoint y: 81, distance: 264.3
click at [894, 81] on div "Gerson Da Torcida Oficial Sósia do Gerson do Flamengo" at bounding box center [817, 75] width 366 height 57
click at [890, 110] on p "Olá família, prazer eu sou o Sósia do Gerson do Flamengo, [GEOGRAPHIC_DATA] tam…" at bounding box center [817, 141] width 366 height 64
drag, startPoint x: 739, startPoint y: 113, endPoint x: 877, endPoint y: 113, distance: 137.9
click at [877, 113] on p "Olá família, prazer eu sou o Sósia do Gerson do Flamengo, [GEOGRAPHIC_DATA] tam…" at bounding box center [817, 141] width 366 height 64
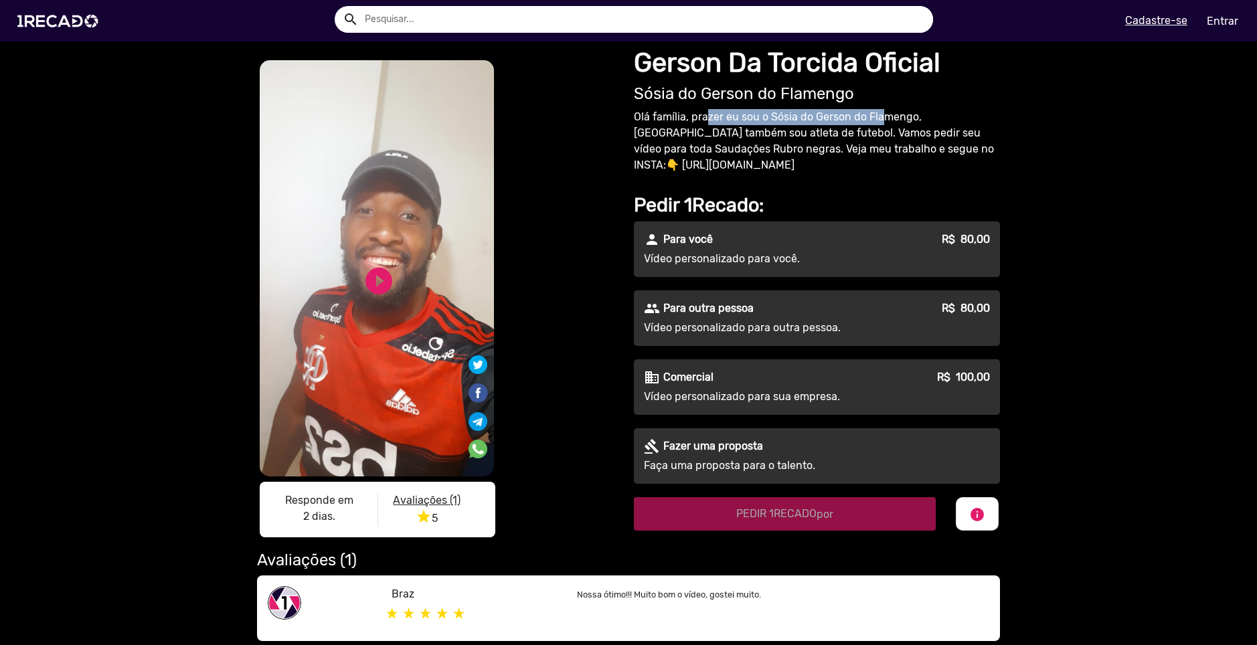
click at [878, 113] on p "Olá família, prazer eu sou o Sósia do Gerson do Flamengo, [GEOGRAPHIC_DATA] tam…" at bounding box center [817, 141] width 366 height 64
click at [797, 479] on div "gavel [PERSON_NAME] uma proposta Faça uma proposta para o talento." at bounding box center [817, 456] width 366 height 56
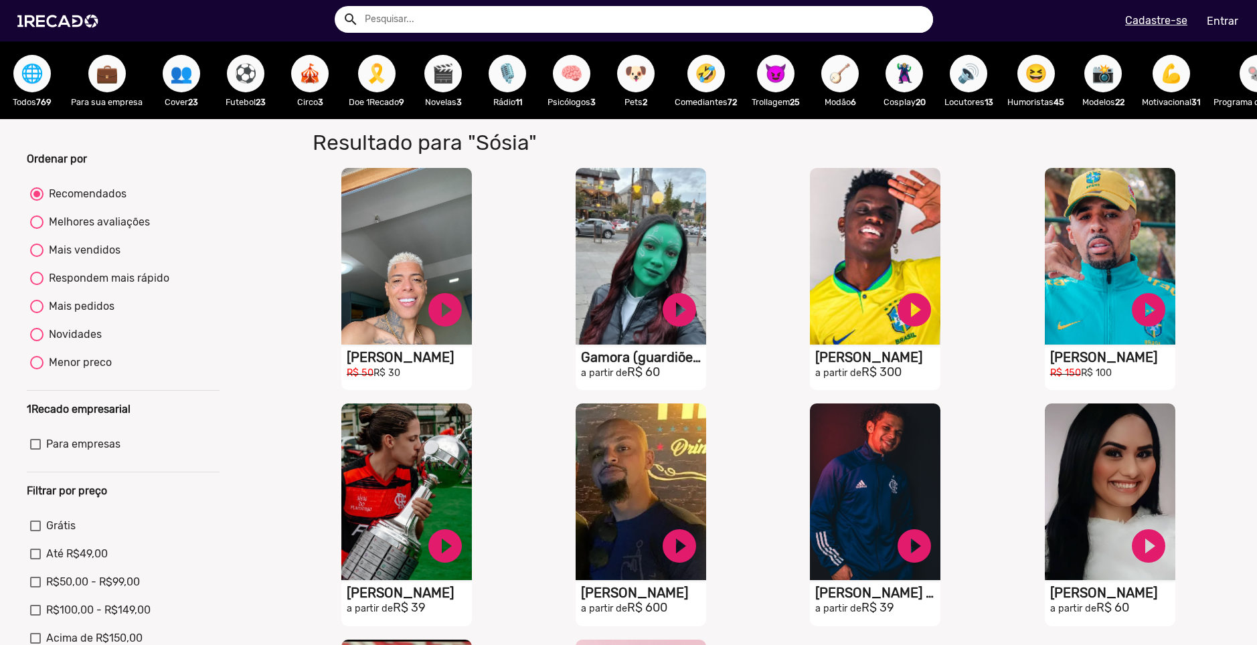
click at [705, 71] on span "🤣" at bounding box center [706, 73] width 23 height 37
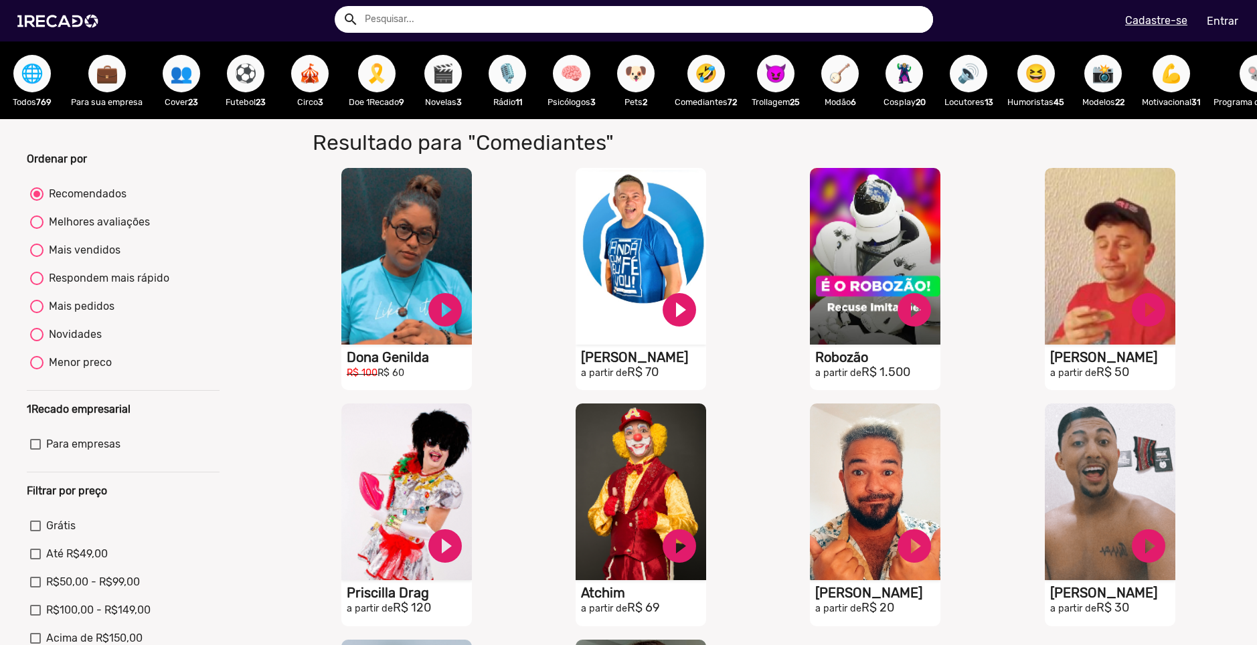
click at [851, 66] on span "🪕" at bounding box center [840, 73] width 23 height 37
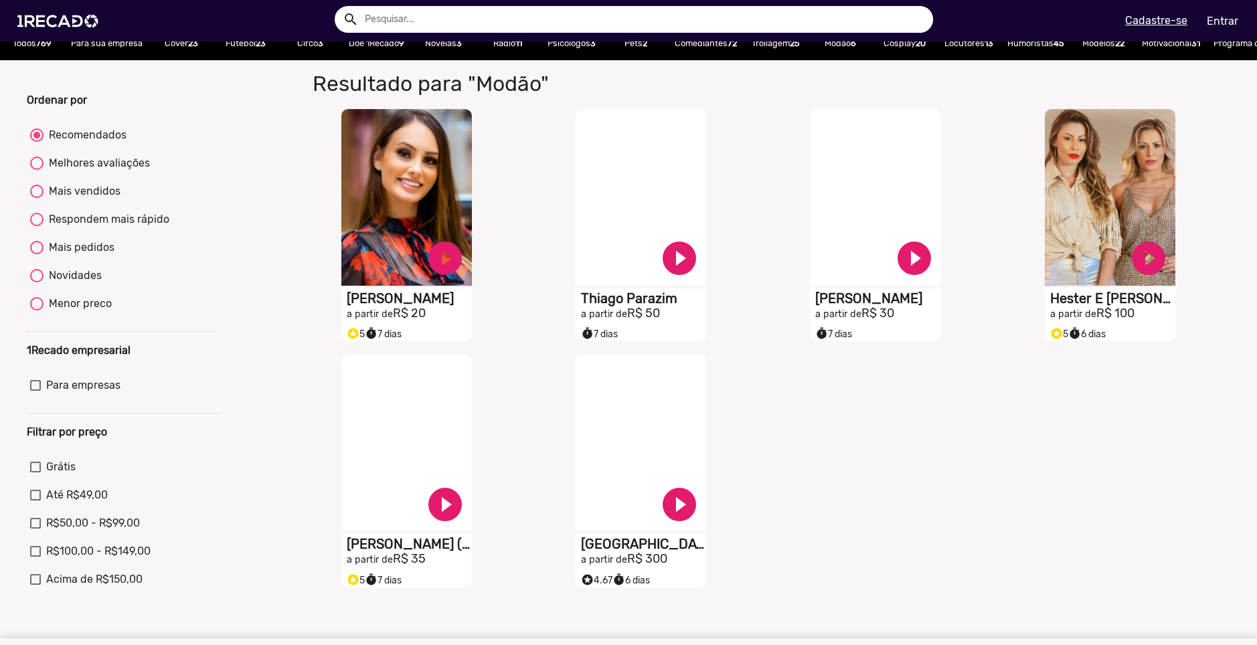
scroll to position [67, 0]
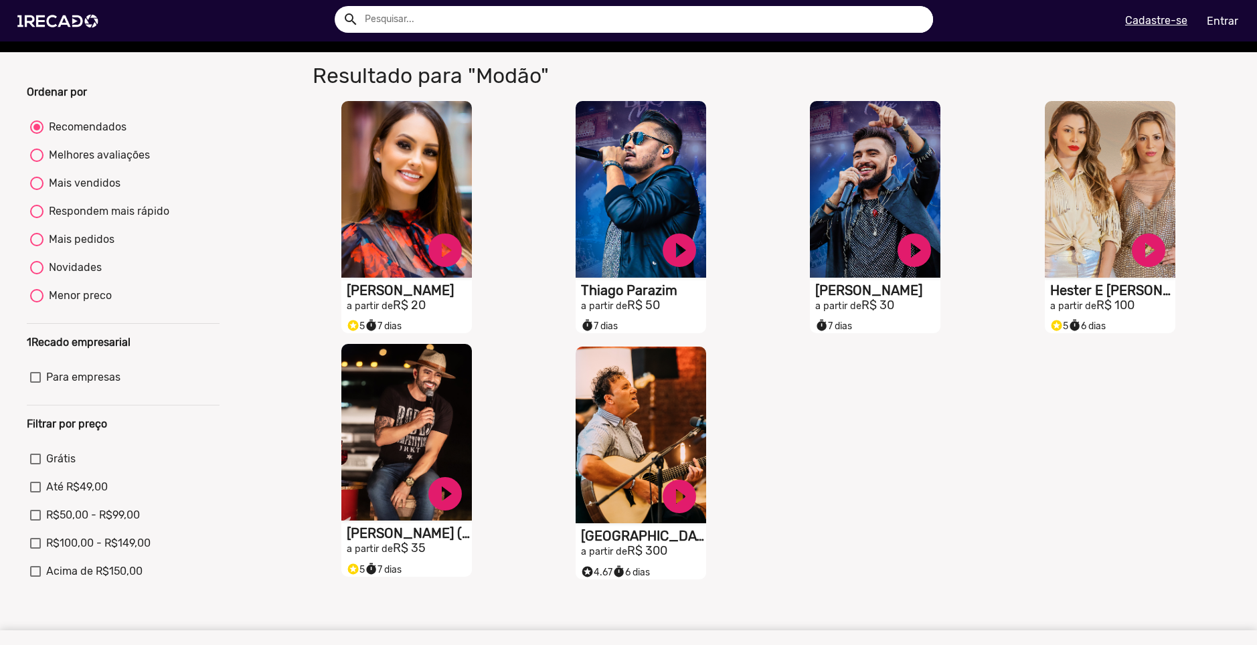
click at [419, 539] on h1 "[PERSON_NAME] ([PERSON_NAME])" at bounding box center [409, 533] width 125 height 16
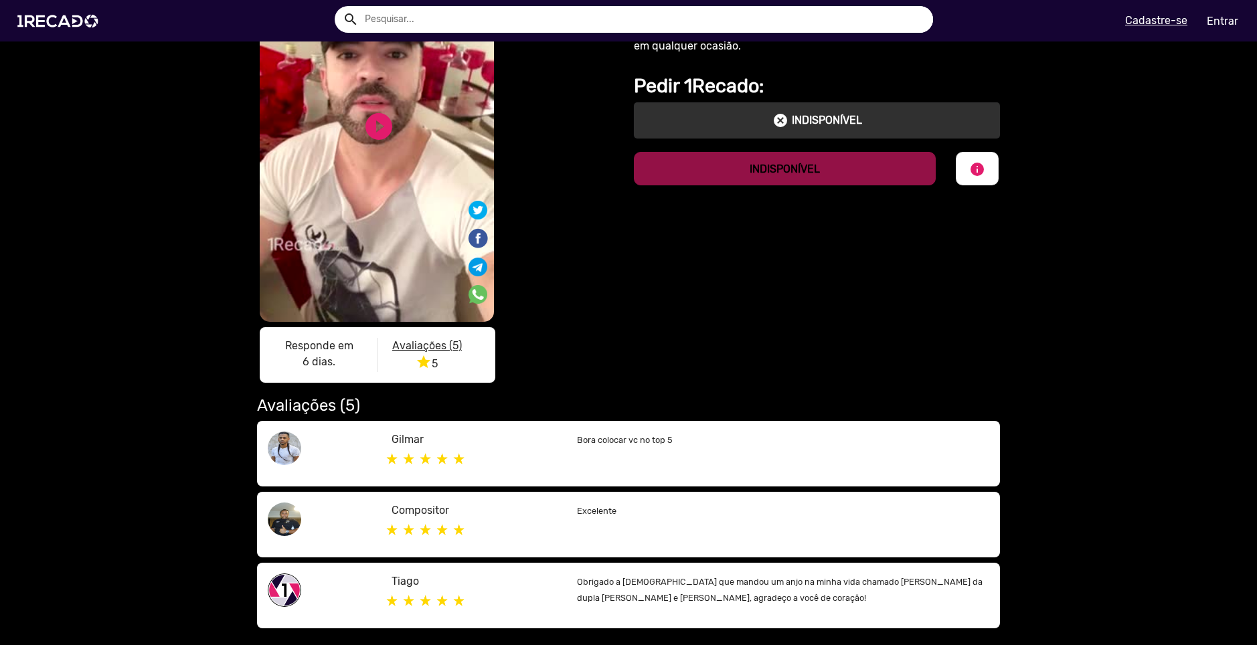
scroll to position [134, 0]
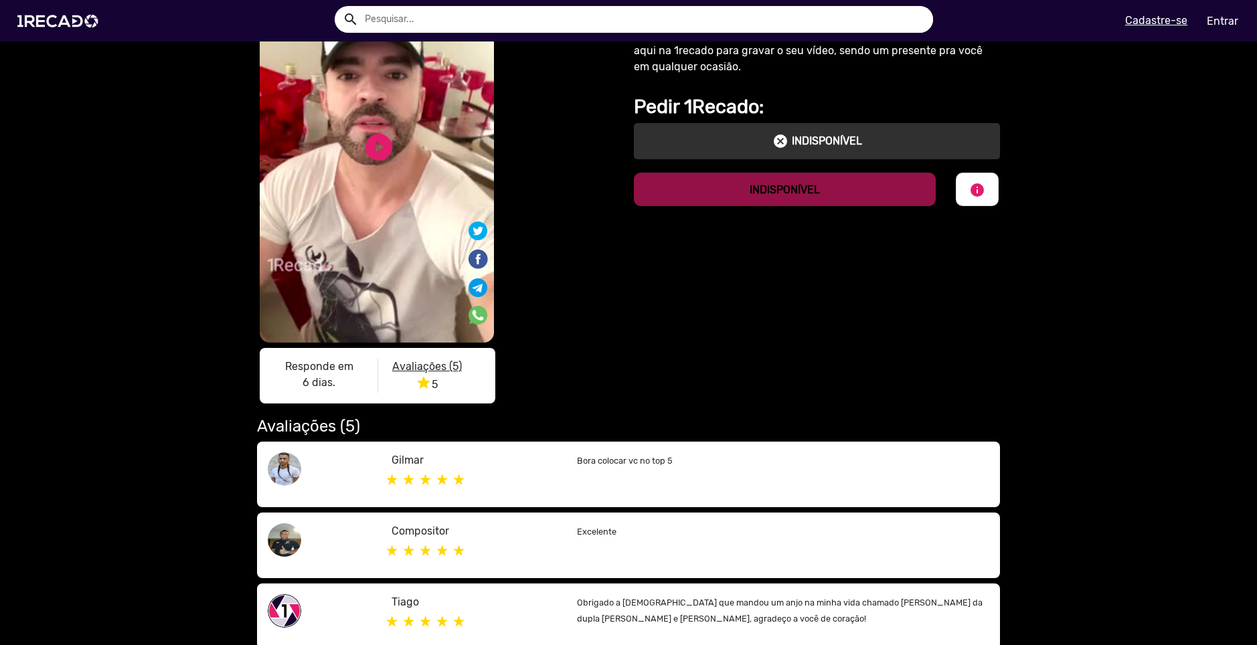
click at [408, 361] on u "Avaliações (5)" at bounding box center [427, 366] width 70 height 13
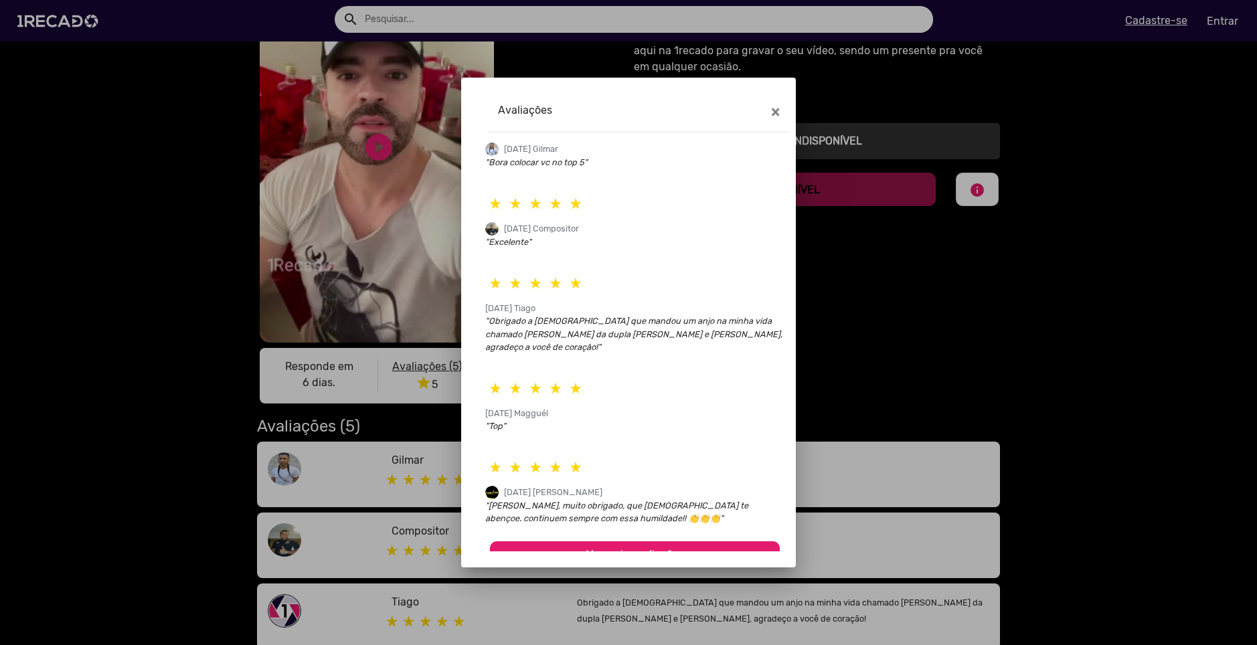
scroll to position [31, 0]
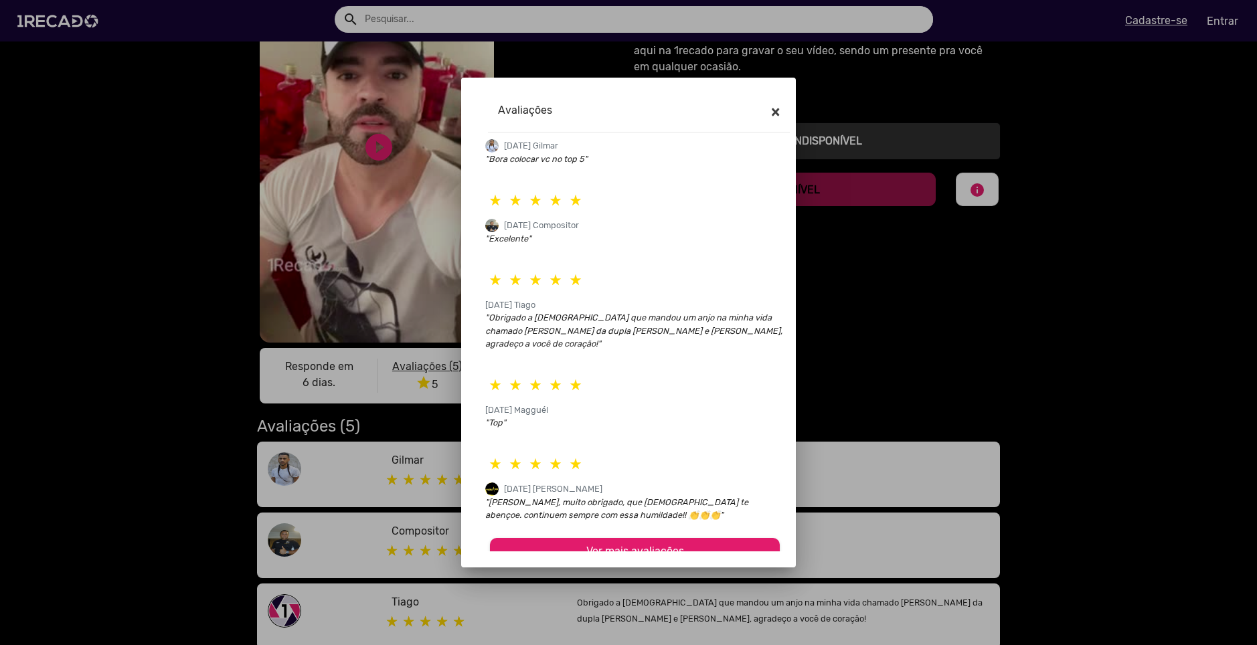
click at [772, 109] on span "×" at bounding box center [775, 111] width 9 height 19
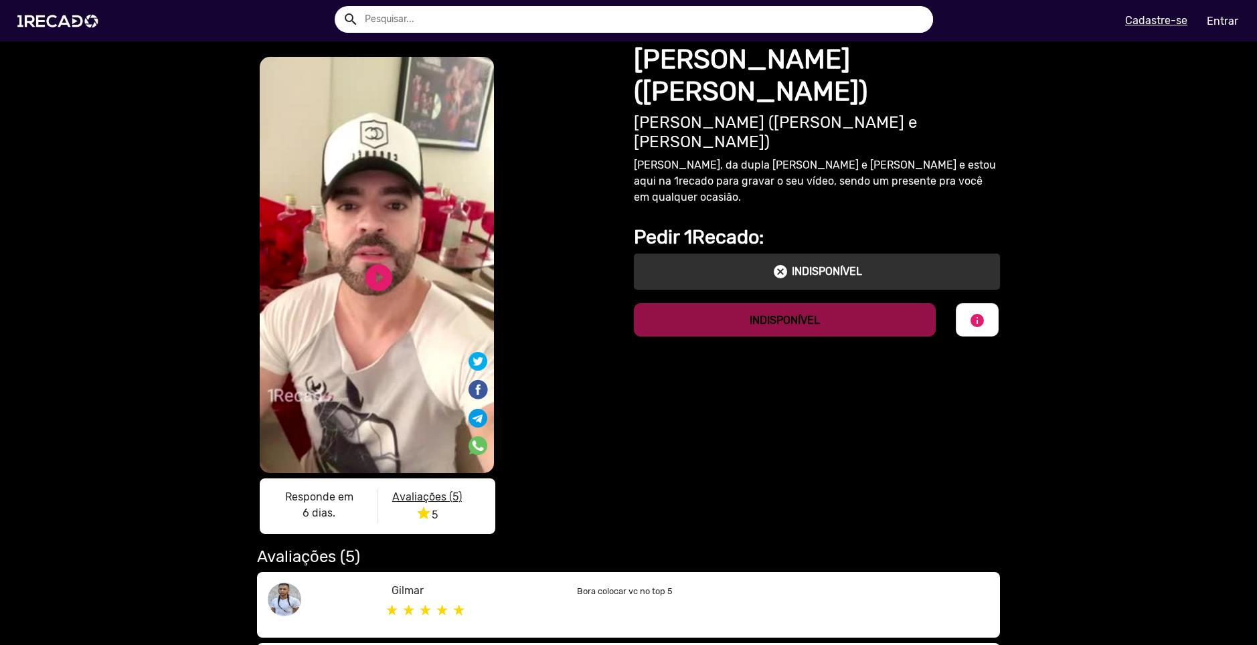
scroll to position [0, 0]
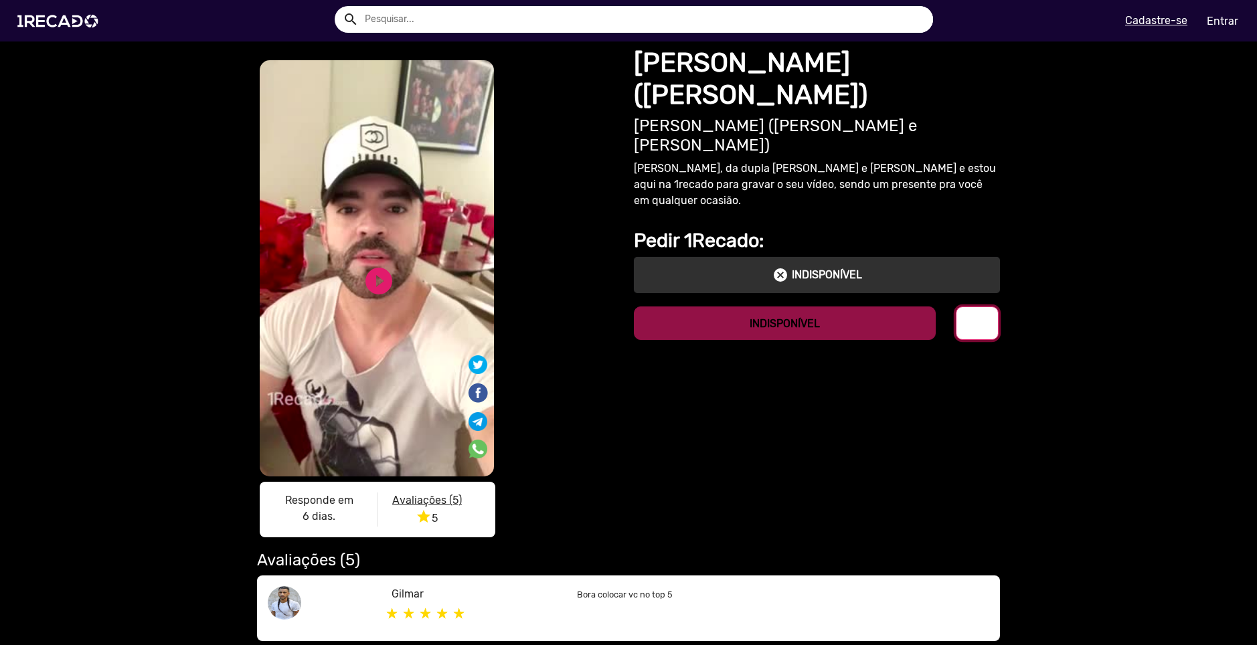
click at [973, 316] on mat-icon "info" at bounding box center [977, 324] width 16 height 16
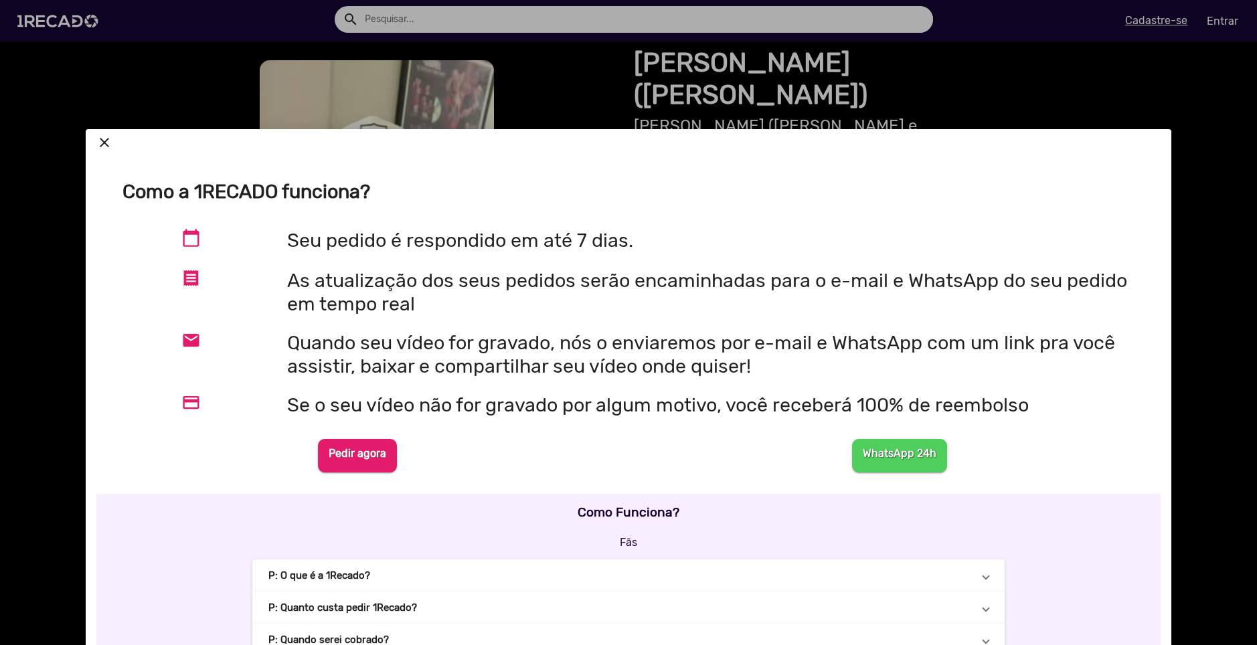
click at [877, 102] on div at bounding box center [628, 322] width 1257 height 645
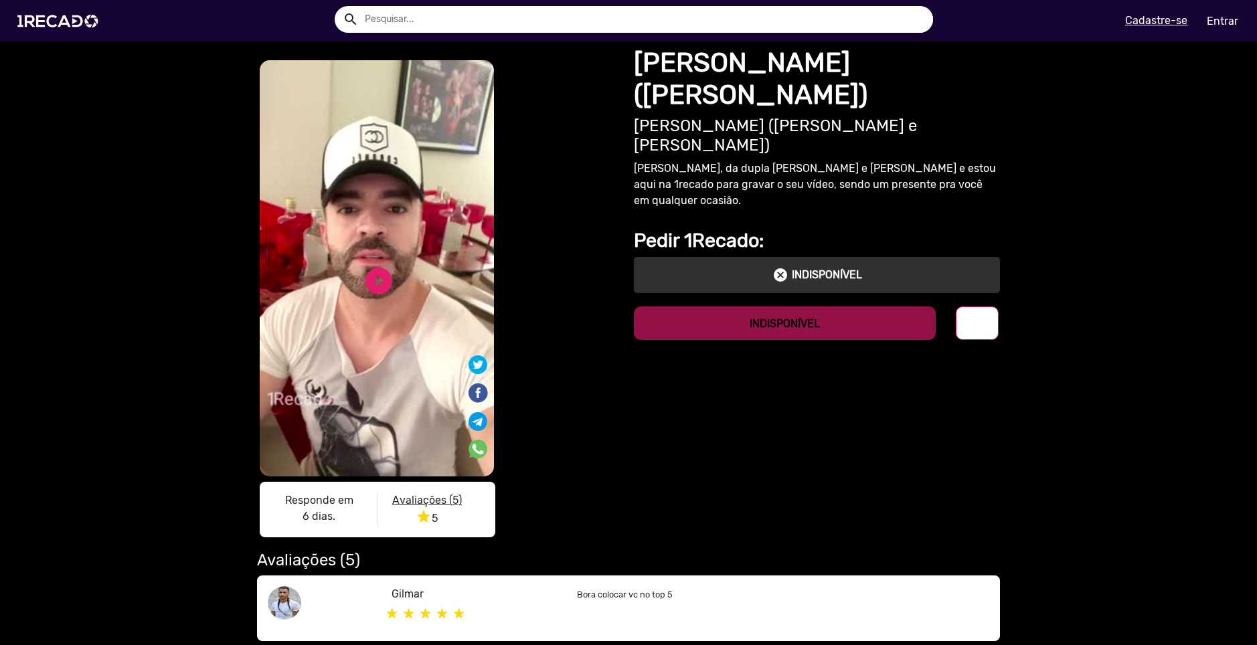
drag, startPoint x: 948, startPoint y: 244, endPoint x: 989, endPoint y: 248, distance: 40.4
click at [954, 307] on div "info" at bounding box center [978, 323] width 64 height 33
click at [989, 307] on button "info" at bounding box center [977, 323] width 43 height 33
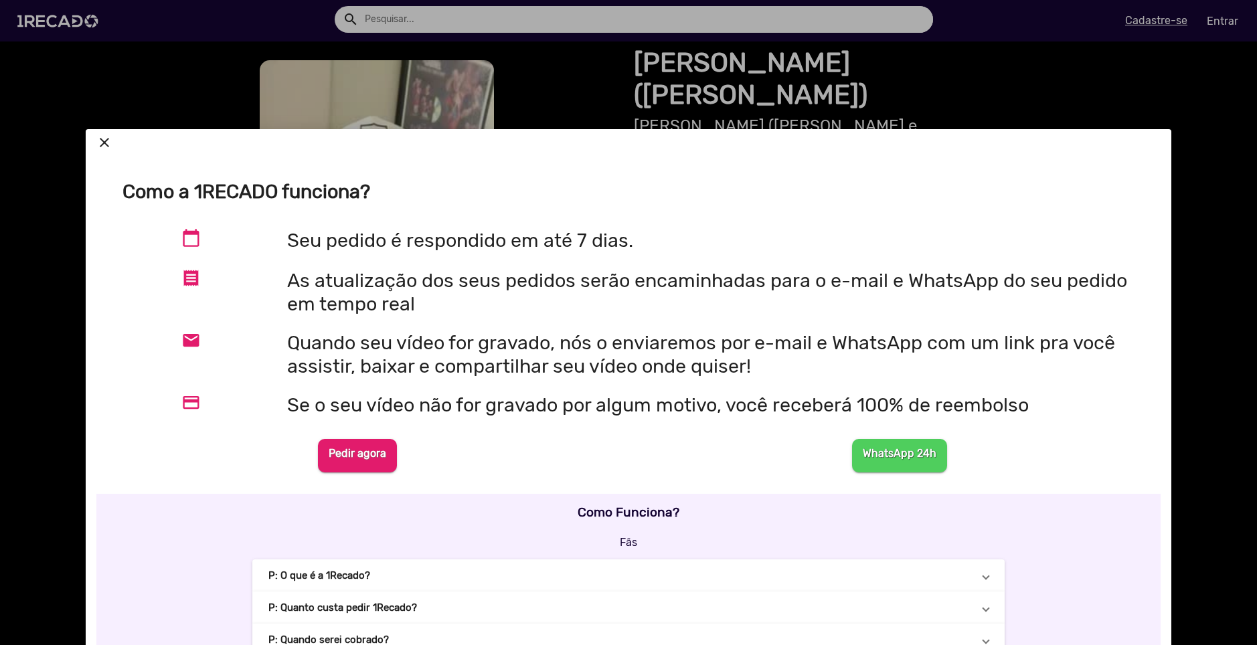
click at [897, 92] on div at bounding box center [628, 322] width 1257 height 645
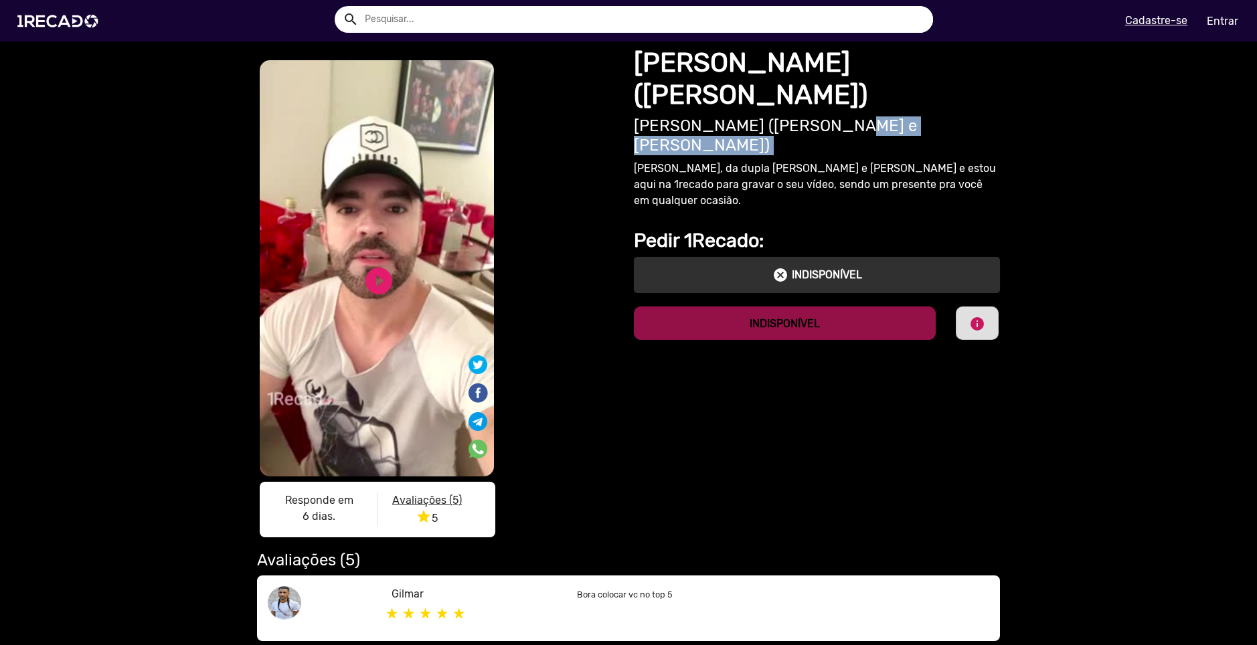
click at [897, 116] on h2 "[PERSON_NAME] ([PERSON_NAME] e [PERSON_NAME])" at bounding box center [817, 135] width 366 height 39
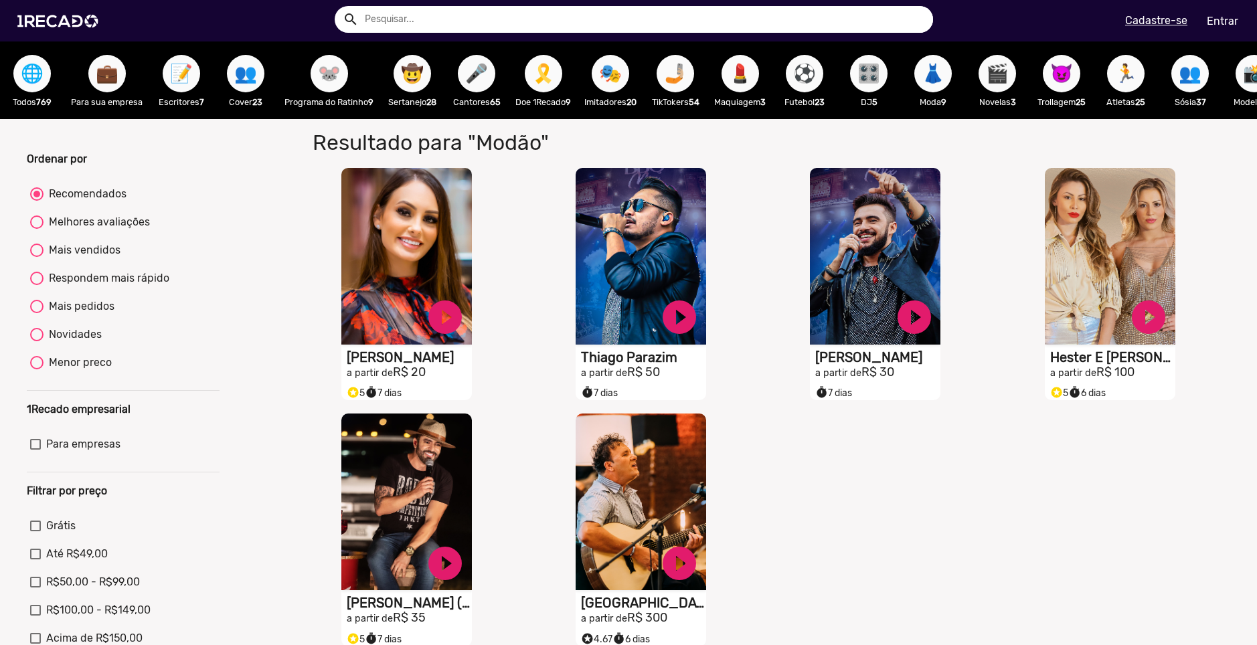
drag, startPoint x: 724, startPoint y: 135, endPoint x: 875, endPoint y: 128, distance: 150.8
click at [875, 128] on ng-component "🌐 Todos 769 💼 Para sua empresa 📝 Escritores 7 👥 Cover 23 🐭 Programa do Ratinho …" at bounding box center [628, 402] width 1257 height 723
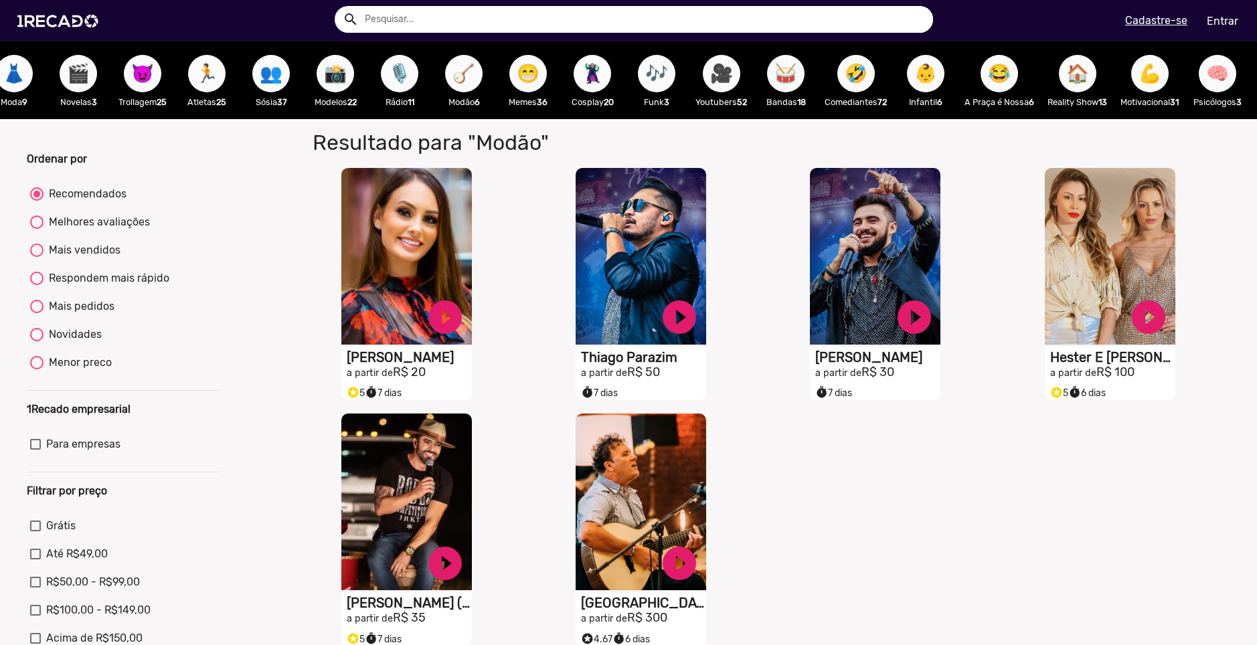
scroll to position [0, 1091]
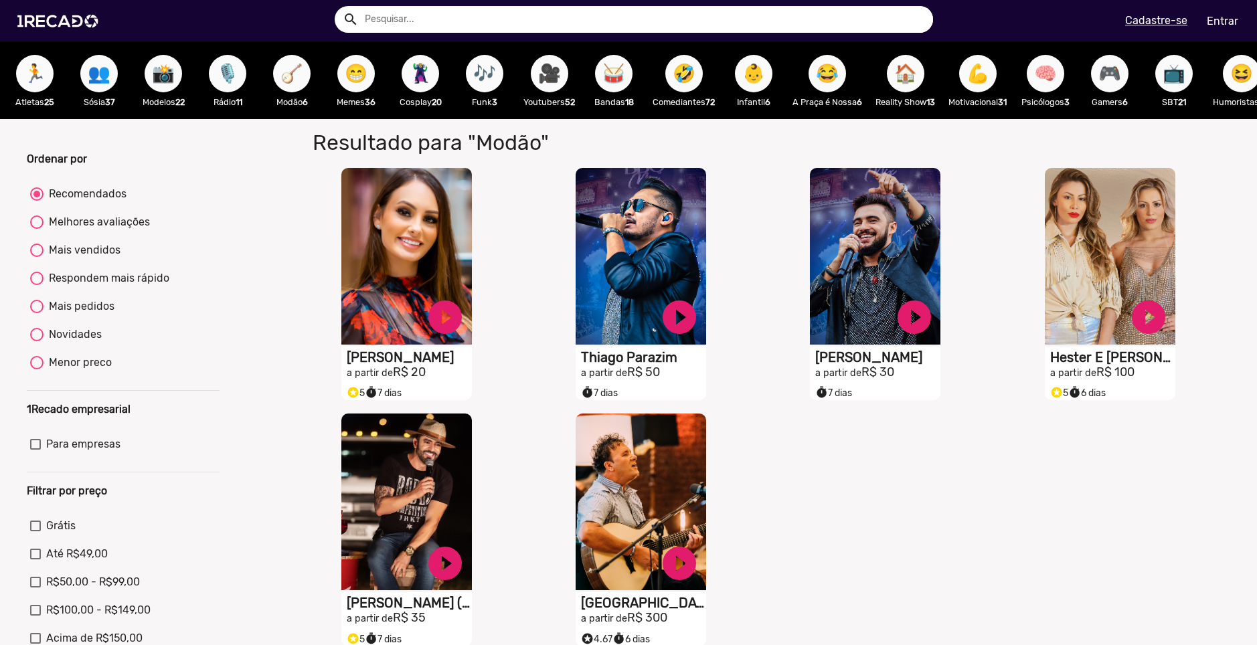
click at [882, 148] on h1 "Resultado para "Modão"" at bounding box center [605, 142] width 605 height 25
click at [839, 84] on span "😂" at bounding box center [827, 73] width 23 height 37
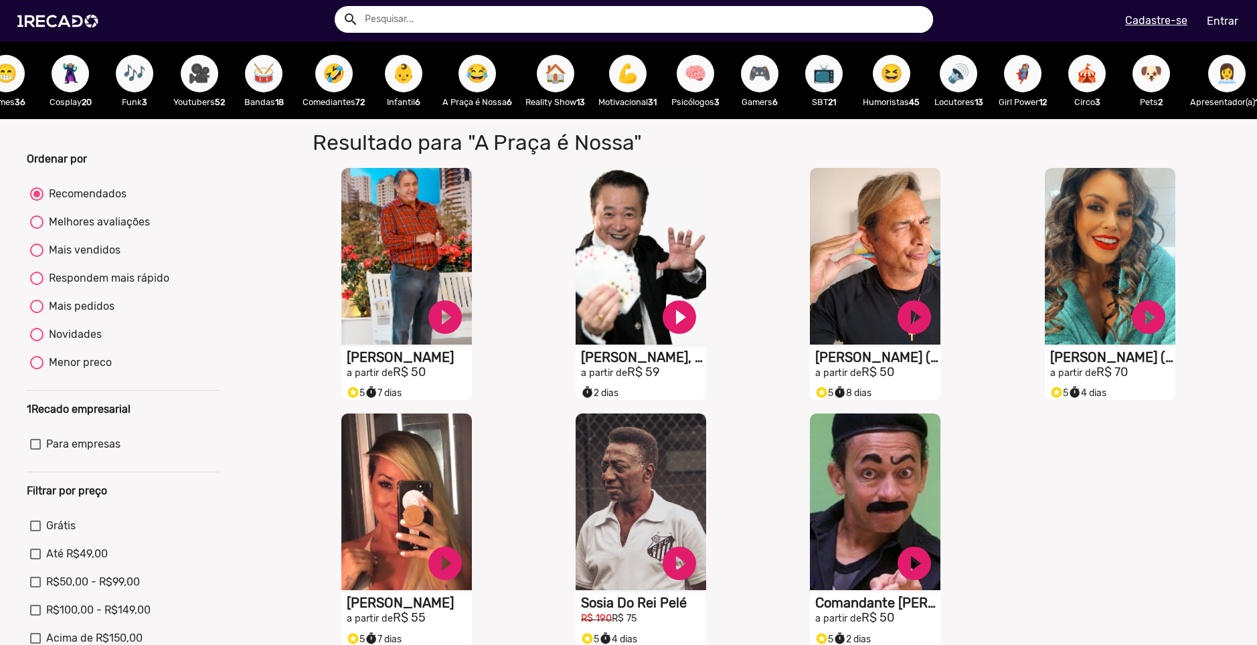
scroll to position [0, 1485]
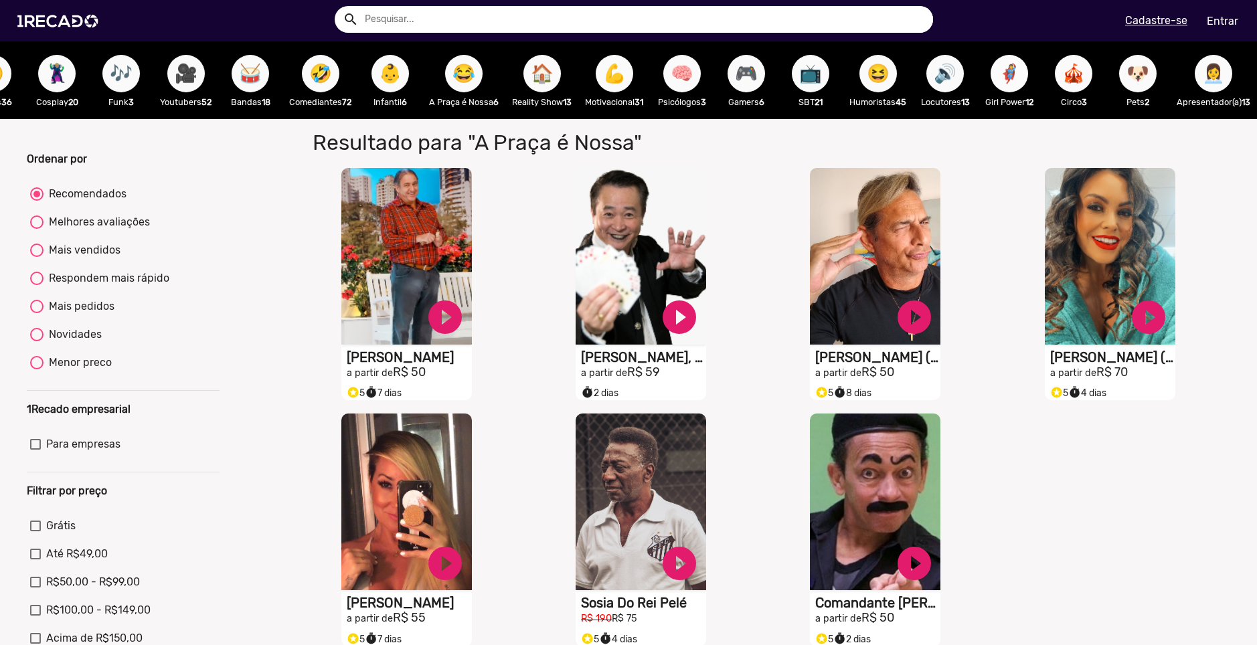
click at [1006, 76] on span "🦸‍♀️" at bounding box center [1009, 73] width 23 height 37
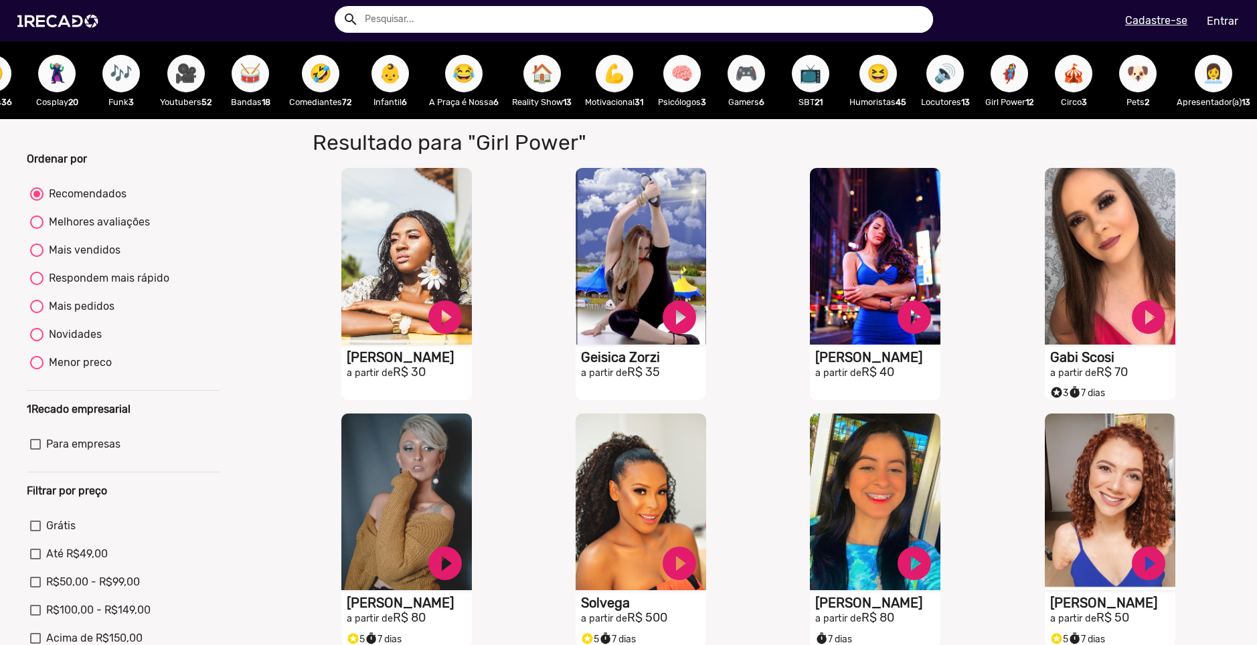
click at [1062, 70] on span "🎪" at bounding box center [1073, 73] width 23 height 37
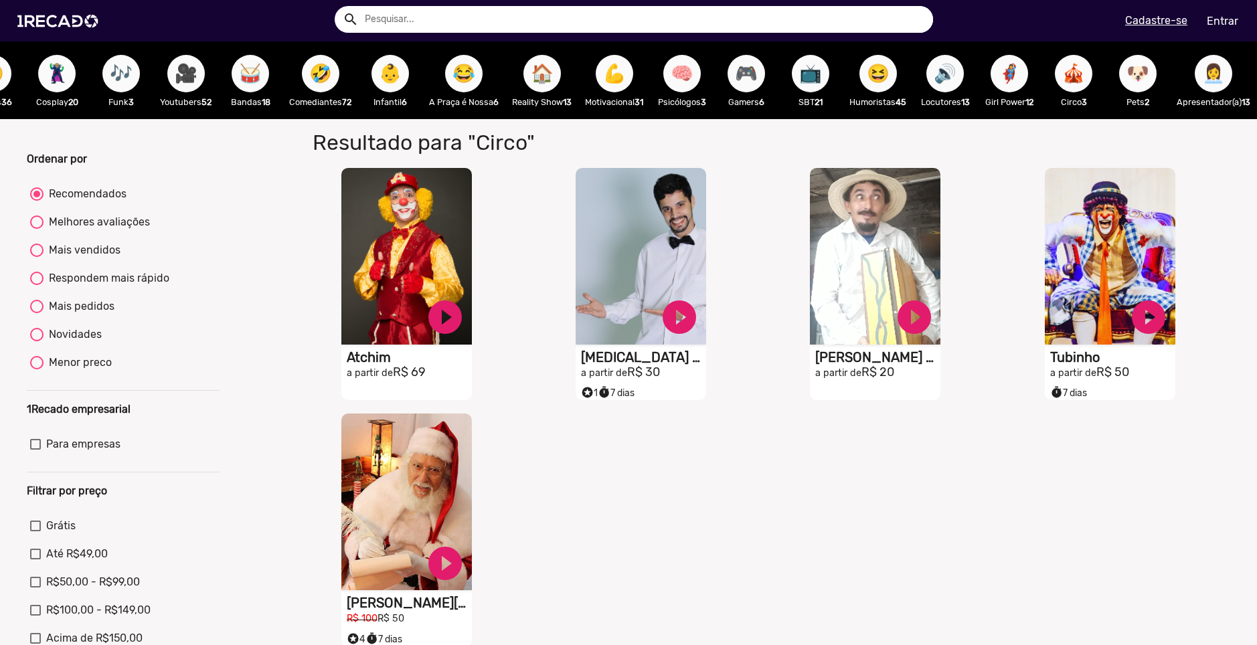
click at [1126, 71] on span "🐶" at bounding box center [1137, 73] width 23 height 37
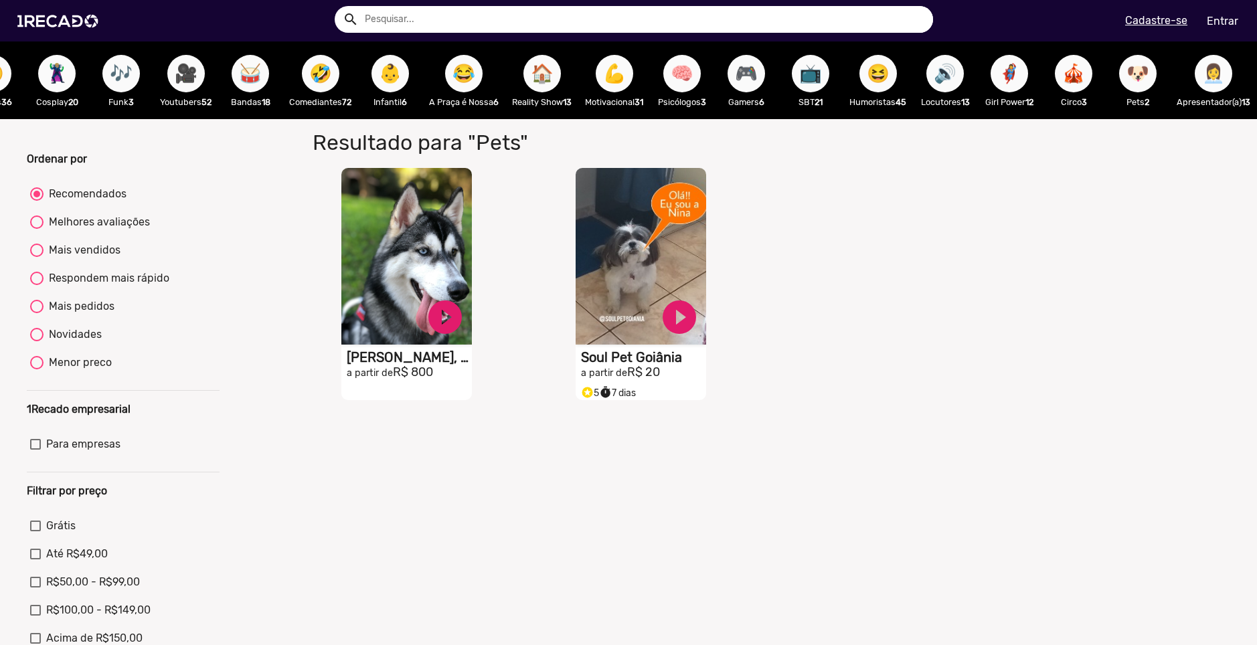
click at [1211, 72] on span "👩‍💼" at bounding box center [1213, 73] width 23 height 37
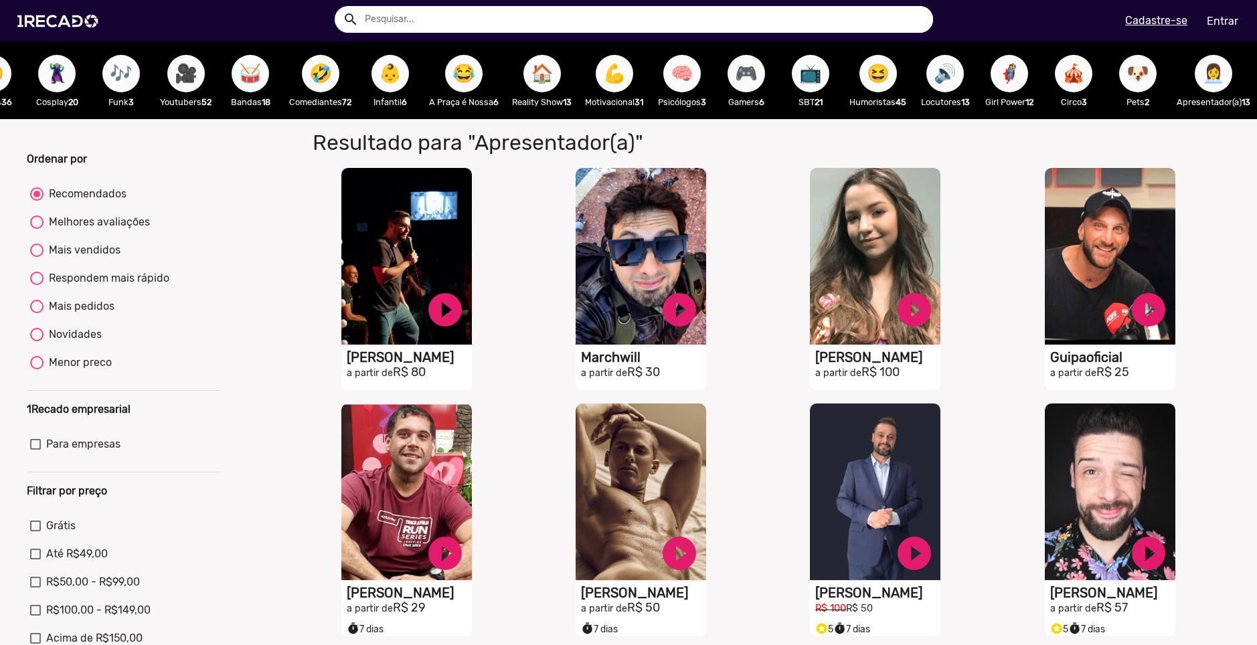
click at [110, 68] on span "🎶" at bounding box center [121, 73] width 23 height 37
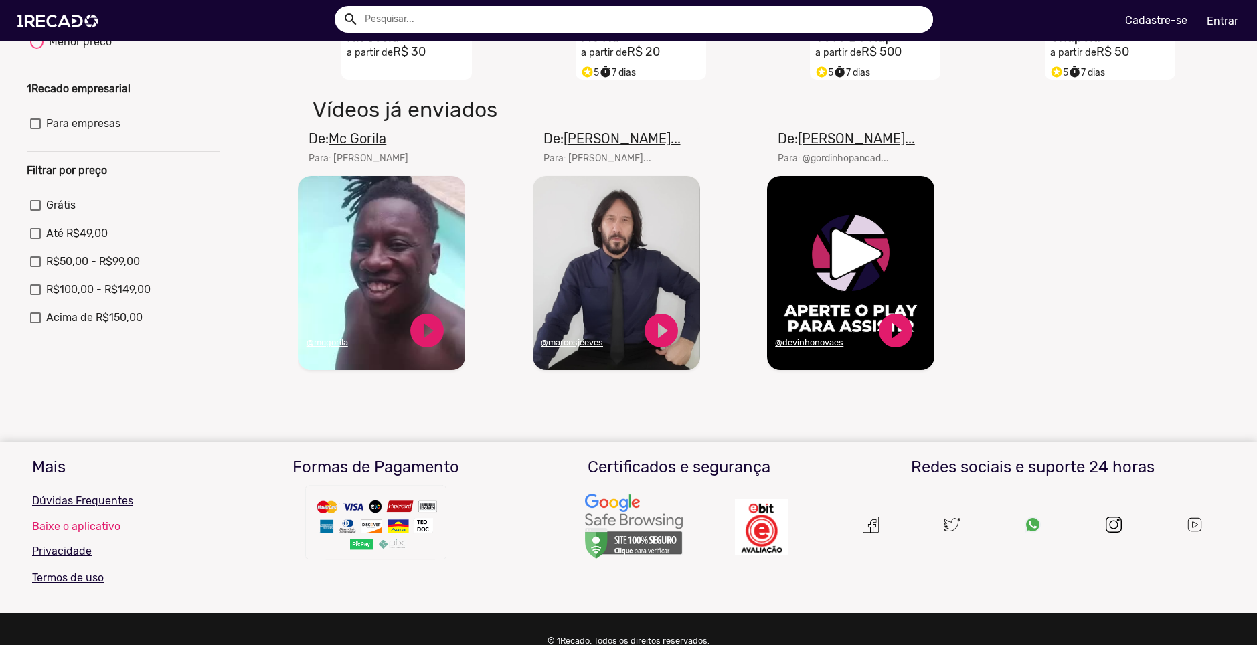
scroll to position [335, 0]
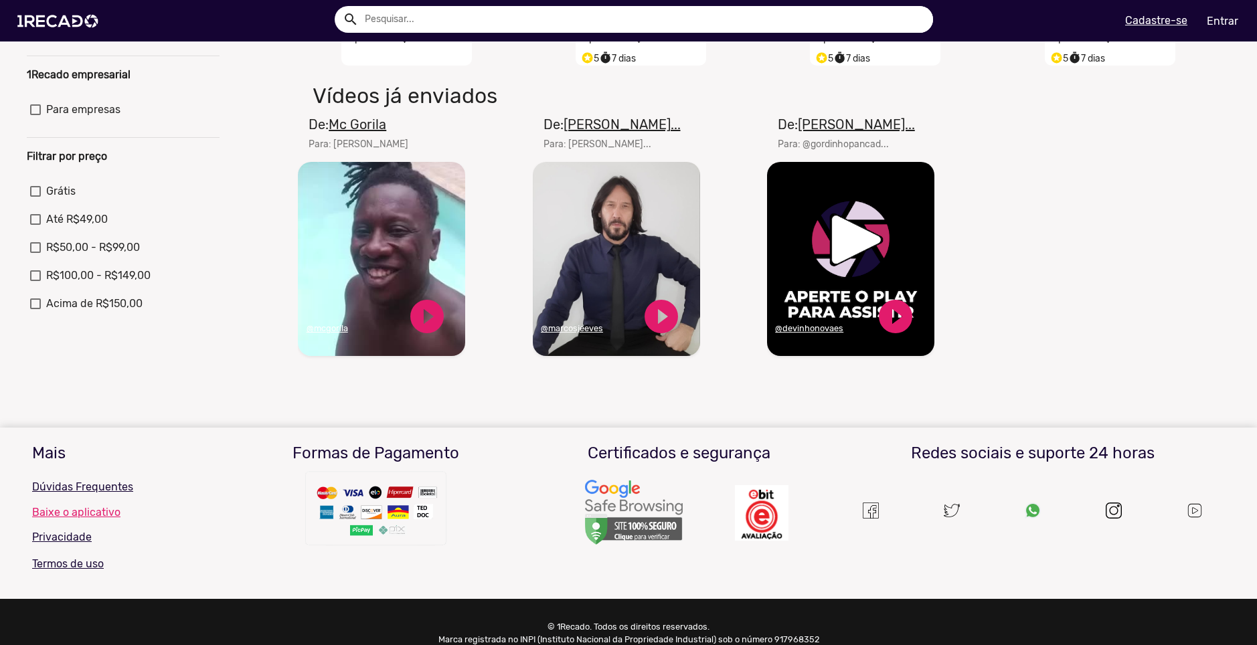
click at [438, 279] on video "Seu navegador não reproduz vídeo em HTML5" at bounding box center [381, 259] width 167 height 194
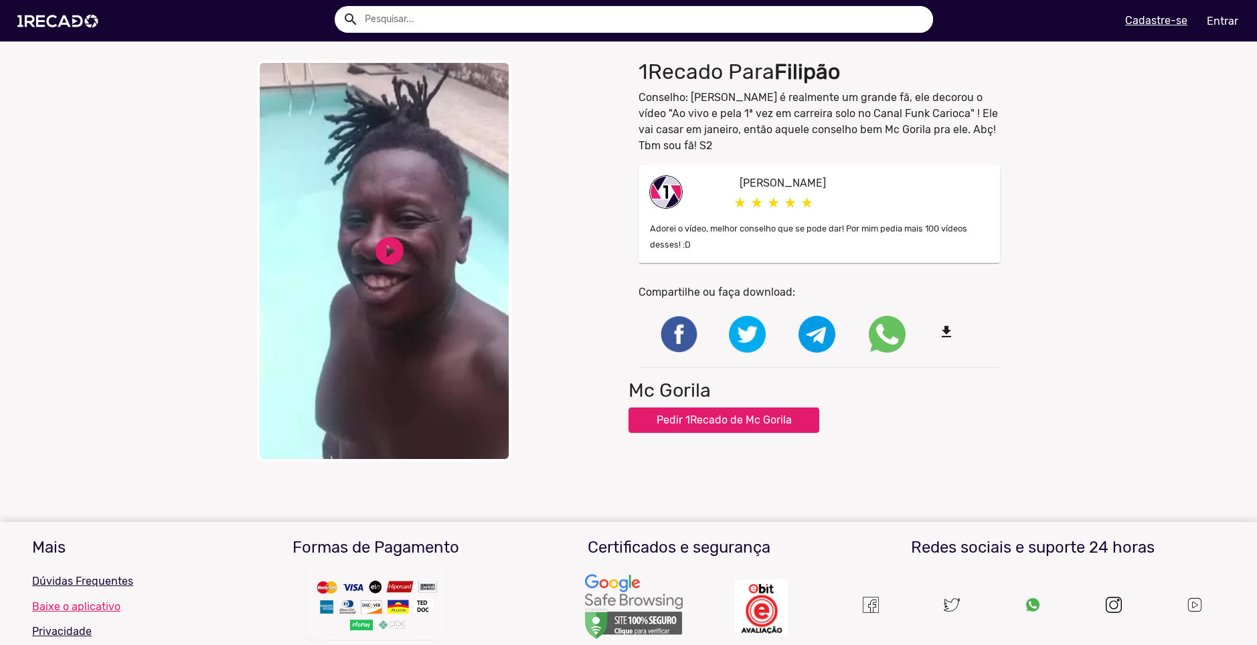
click at [760, 418] on button "Pedir 1Recado de Mc Gorila" at bounding box center [724, 420] width 191 height 25
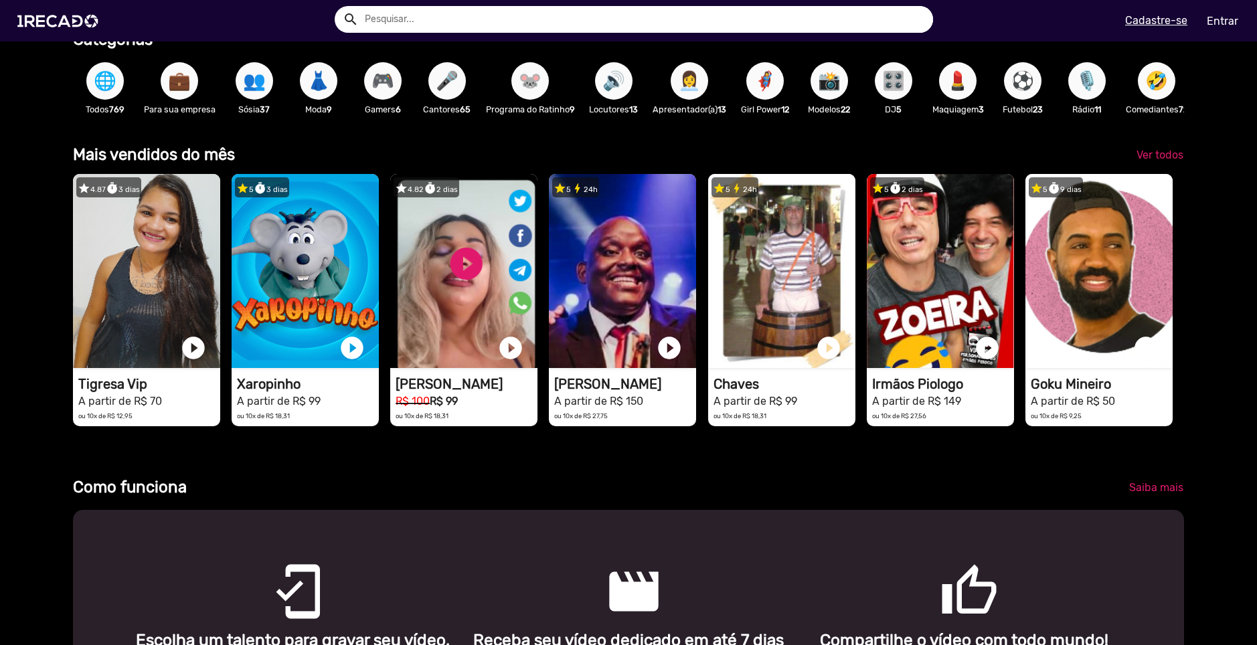
scroll to position [402, 0]
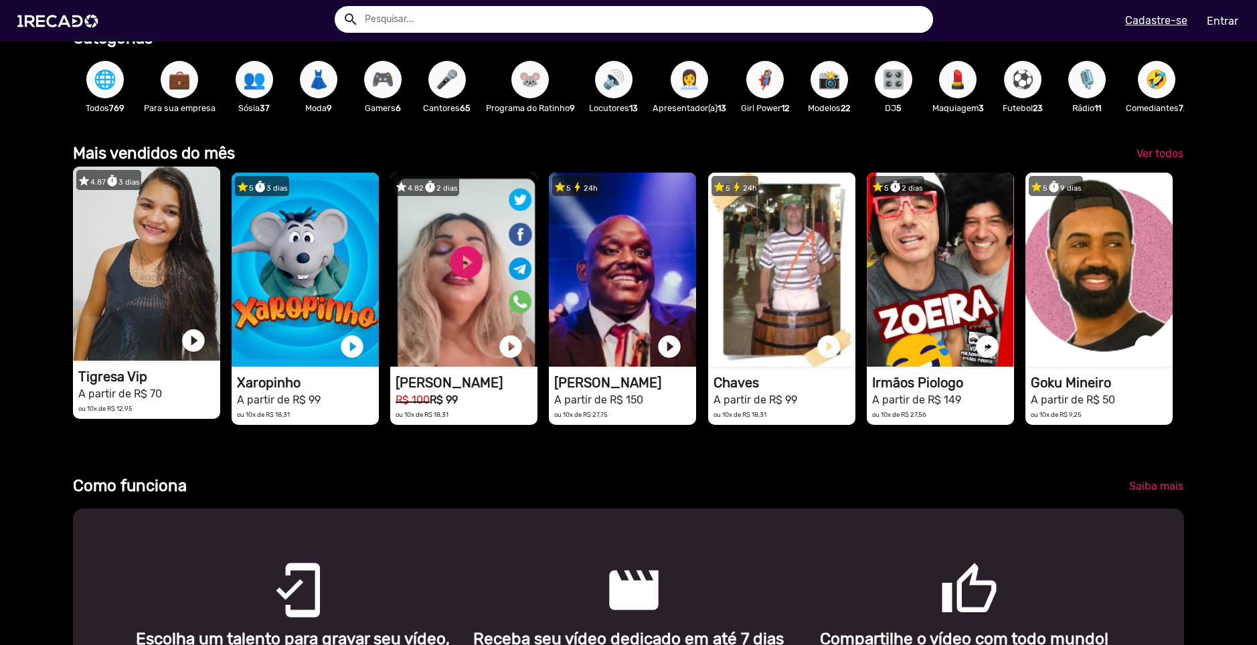
click at [133, 289] on video "1RECADO vídeos dedicados para fãs e empresas" at bounding box center [146, 264] width 147 height 194
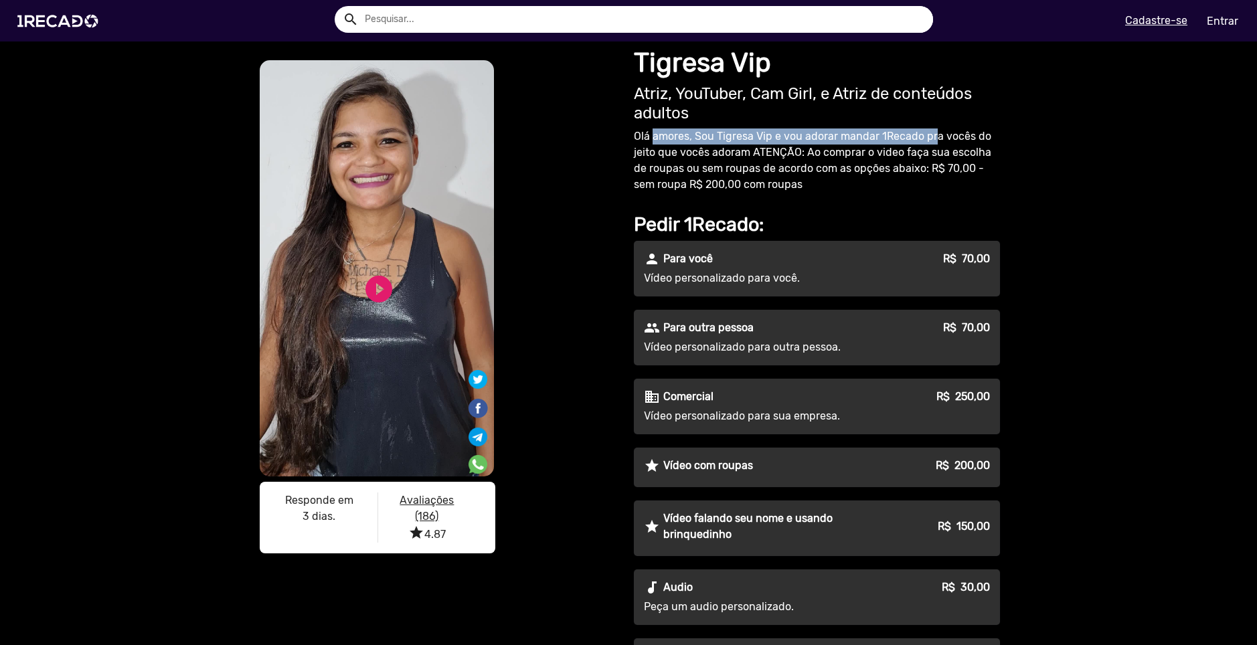
drag, startPoint x: 647, startPoint y: 139, endPoint x: 926, endPoint y: 131, distance: 278.5
click at [926, 131] on p "Olá amores, Sou Tigresa Vip e vou adorar mandar 1Recado pra vocês do jeito que …" at bounding box center [817, 161] width 366 height 64
click at [914, 193] on div "Tigresa Vip Atriz, YouTuber, Cam Girl, e Atriz de conteúdos adultos Olá amores,…" at bounding box center [820, 390] width 382 height 699
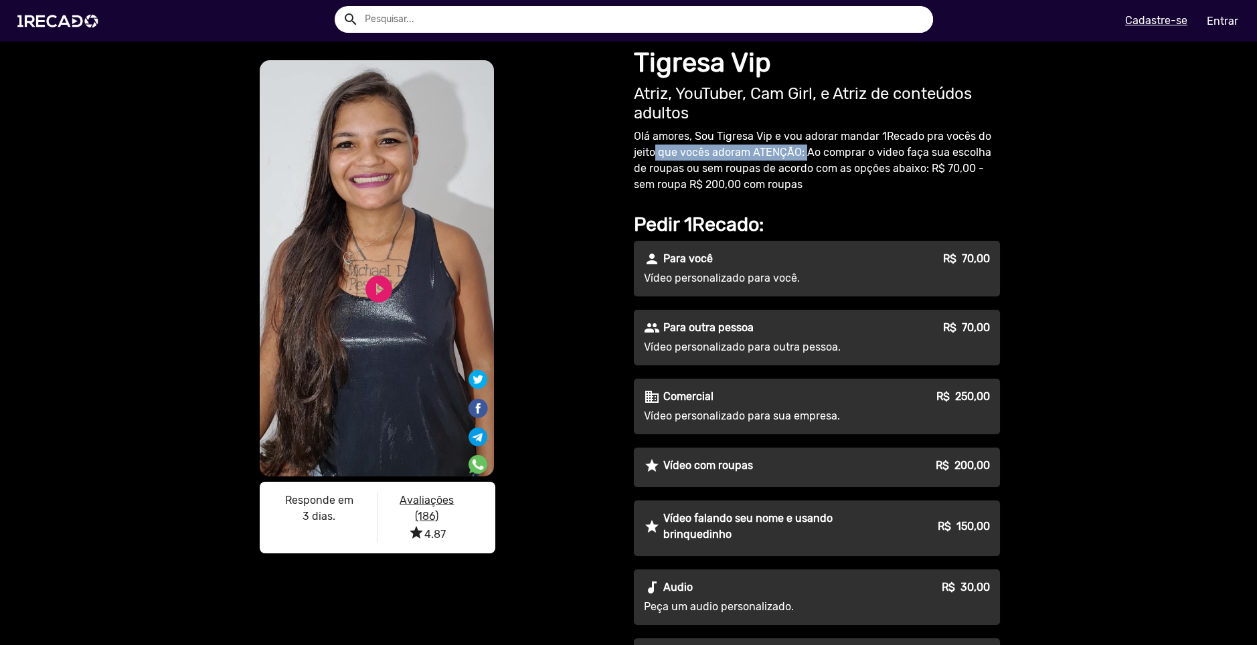
drag, startPoint x: 650, startPoint y: 152, endPoint x: 802, endPoint y: 155, distance: 152.0
click at [802, 155] on p "Olá amores, Sou Tigresa Vip e vou adorar mandar 1Recado pra vocês do jeito que …" at bounding box center [817, 161] width 366 height 64
click at [799, 183] on p "Olá amores, Sou Tigresa Vip e vou adorar mandar 1Recado pra vocês do jeito que …" at bounding box center [817, 161] width 366 height 64
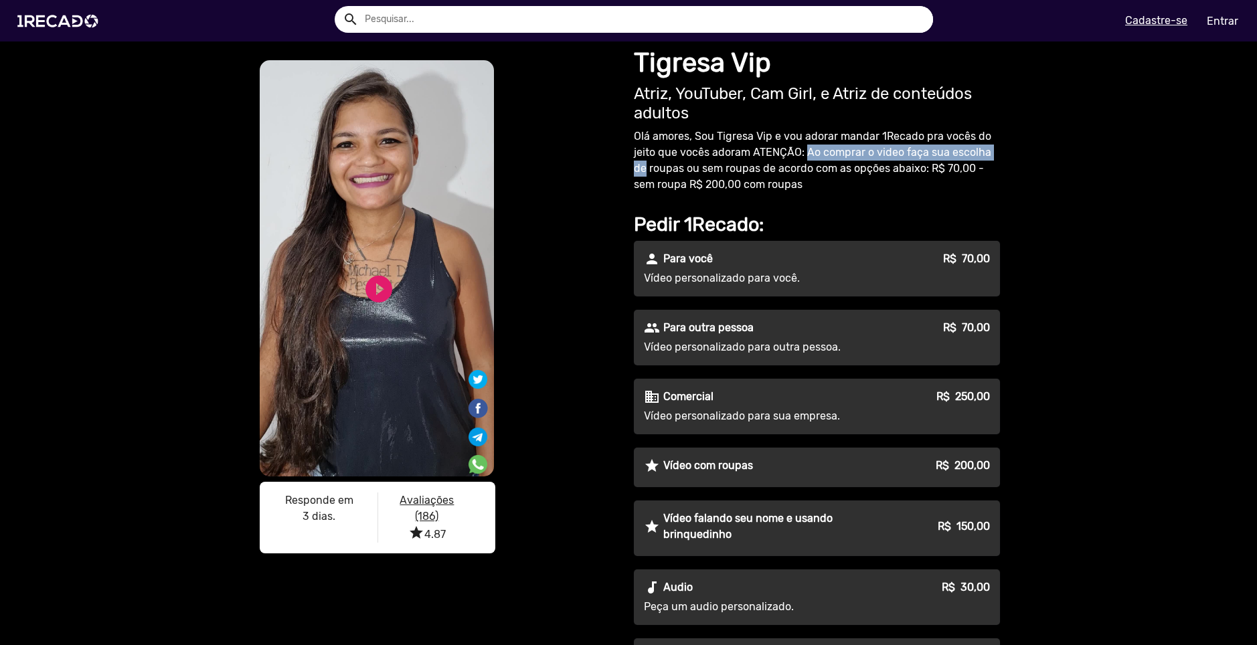
drag, startPoint x: 801, startPoint y: 151, endPoint x: 1038, endPoint y: 158, distance: 237.7
click at [1038, 158] on div "S1RECADO vídeos dedicados para fãs e empresas S1RECADO vídeos dedicados para fã…" at bounding box center [628, 512] width 1257 height 942
click at [1025, 177] on div "S1RECADO vídeos dedicados para fãs e empresas S1RECADO vídeos dedicados para fã…" at bounding box center [628, 512] width 1257 height 942
drag, startPoint x: 335, startPoint y: 518, endPoint x: 268, endPoint y: 495, distance: 70.7
click at [268, 495] on div "Responde em 3 dias." at bounding box center [318, 518] width 117 height 50
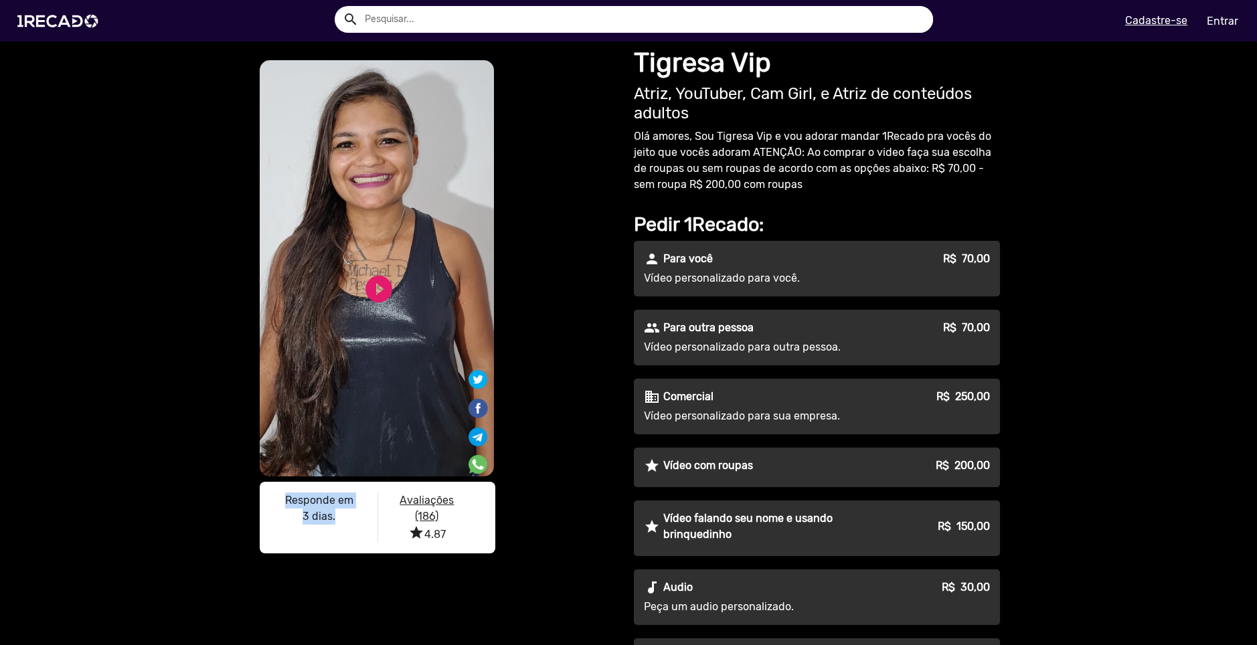
click at [313, 529] on div "Responde em 3 dias." at bounding box center [318, 518] width 117 height 50
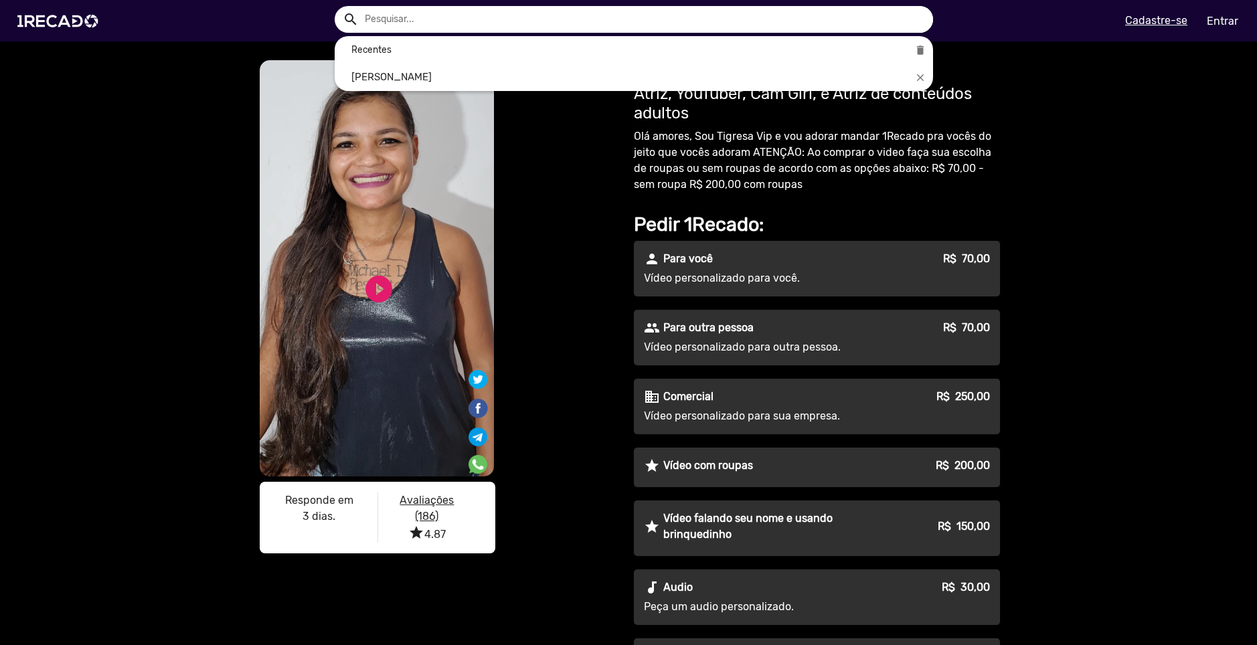
click at [539, 21] on input "text" at bounding box center [644, 19] width 578 height 27
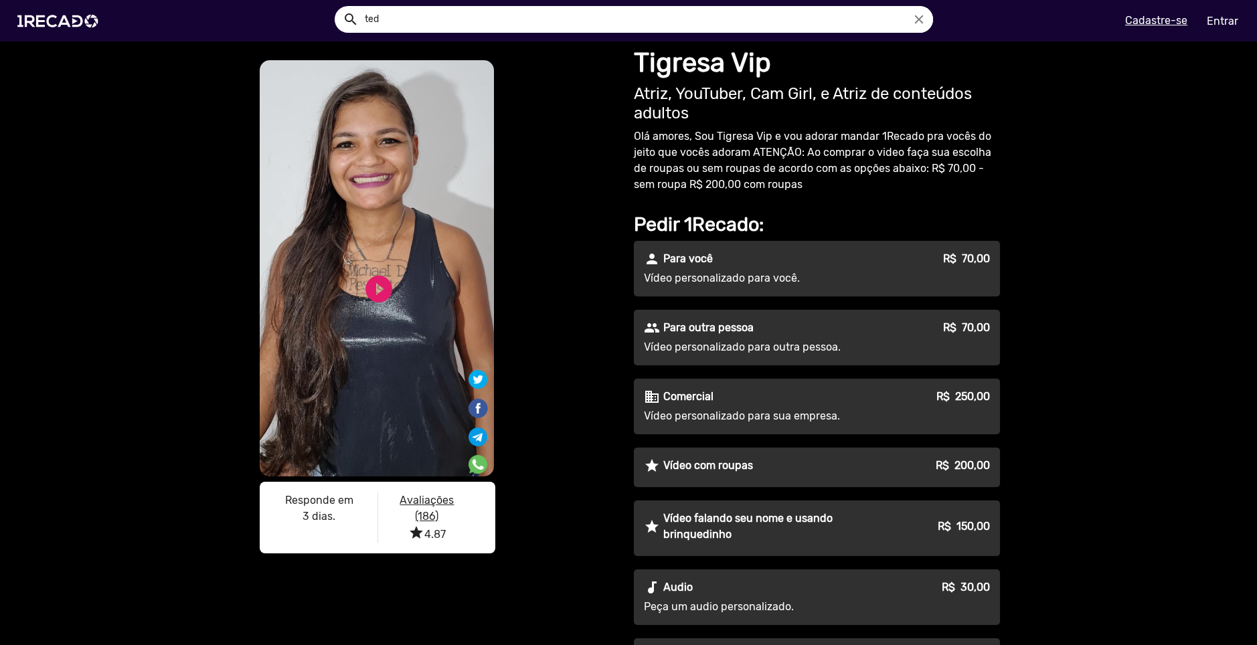
click at [338, 7] on button "search" at bounding box center [349, 18] width 23 height 23
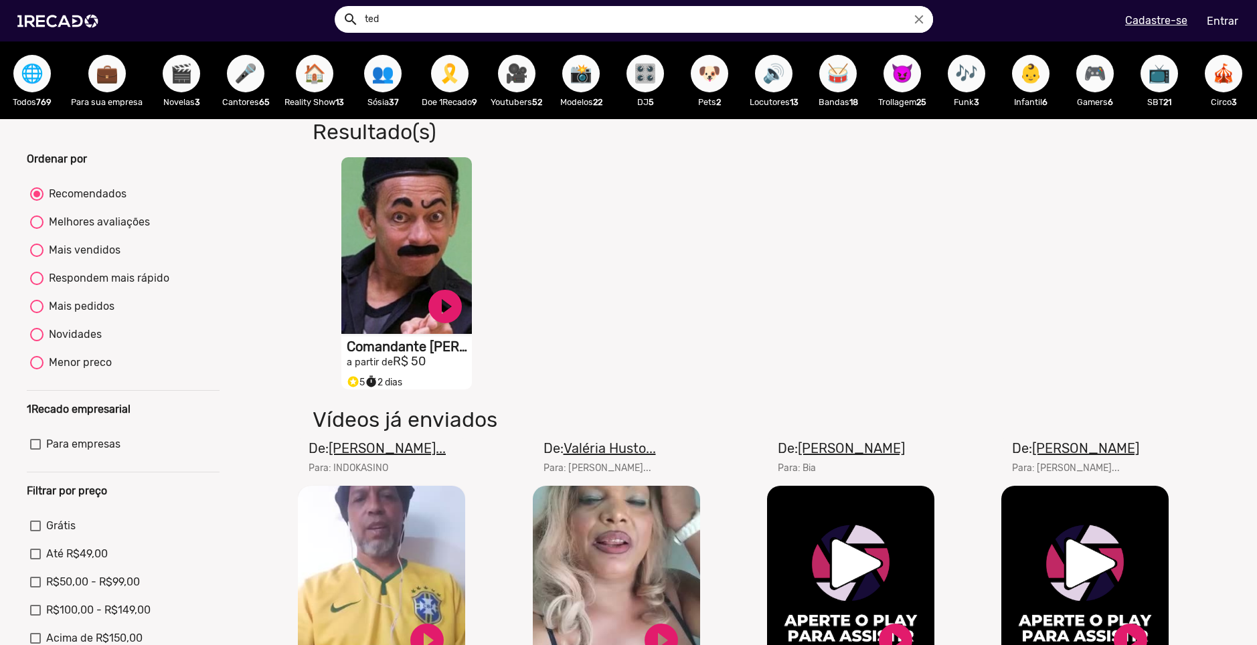
click at [477, 30] on input "ted" at bounding box center [644, 19] width 578 height 27
click at [338, 7] on button "search" at bounding box center [349, 18] width 23 height 23
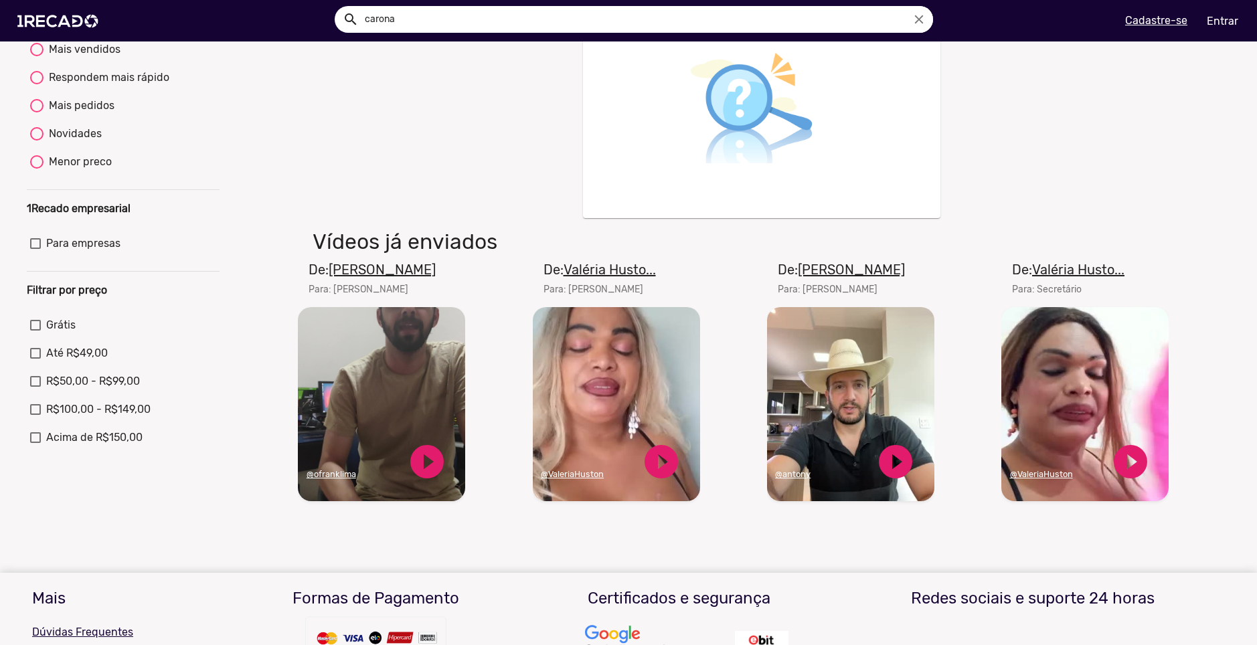
scroll to position [67, 0]
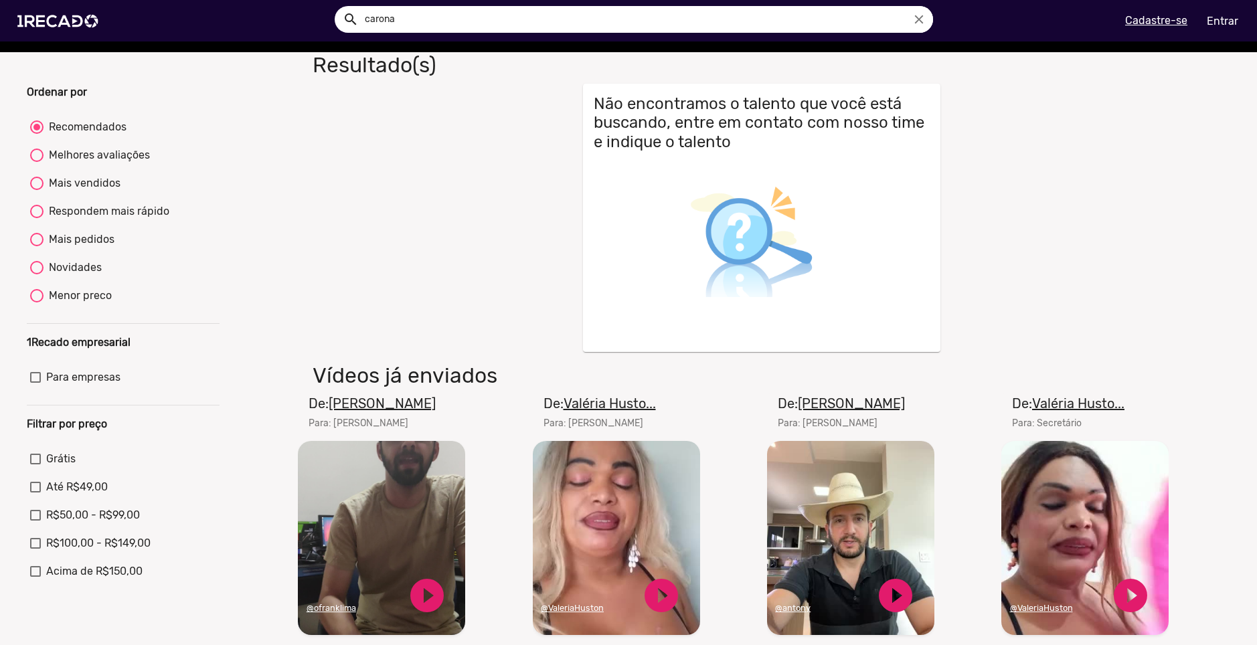
click at [428, 17] on input "carona" at bounding box center [644, 19] width 578 height 27
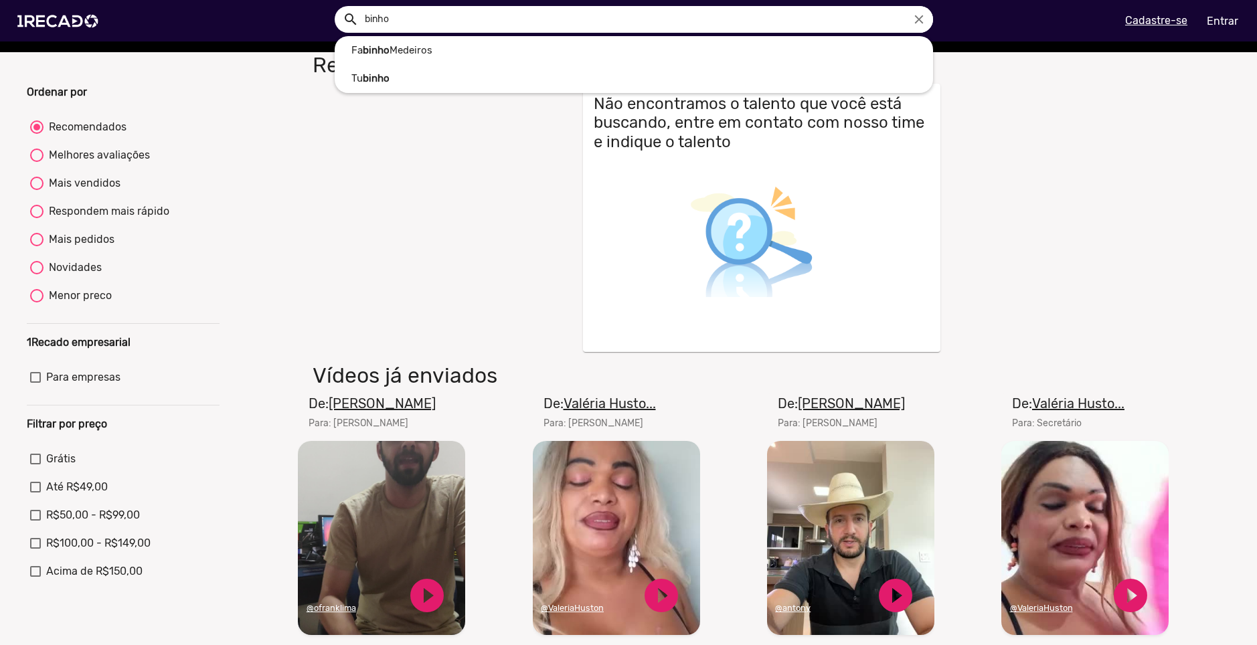
type input "binho"
click at [338, 7] on button "search" at bounding box center [349, 18] width 23 height 23
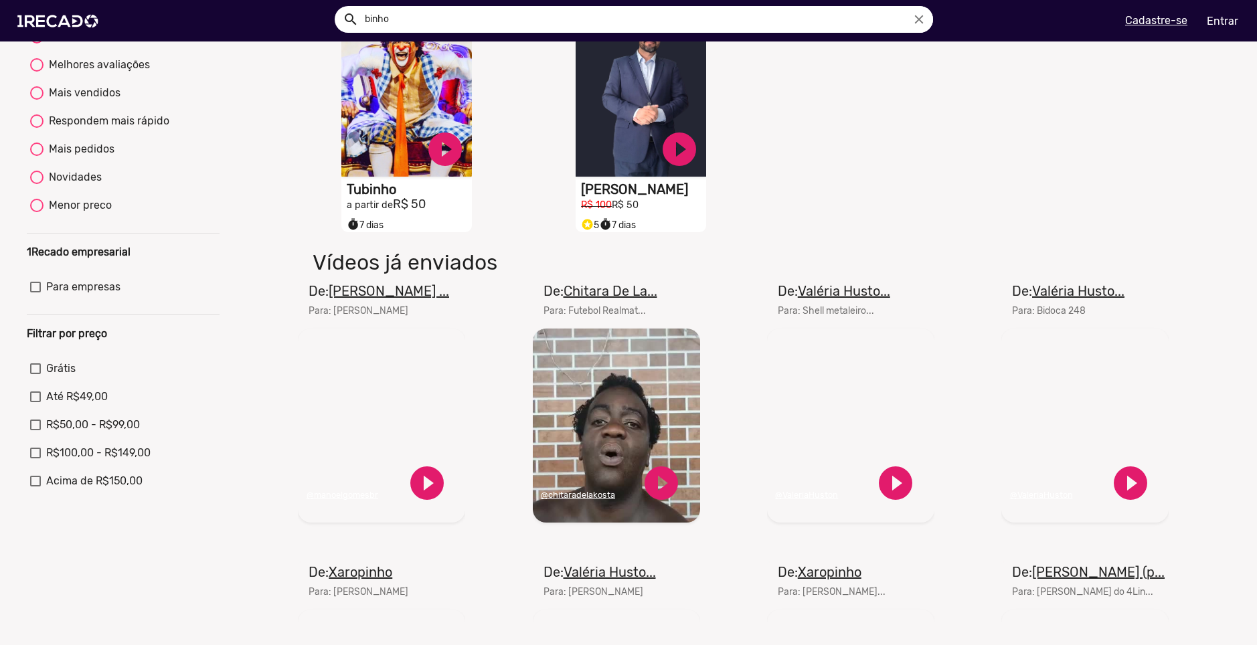
scroll to position [67, 0]
